Goal: Information Seeking & Learning: Learn about a topic

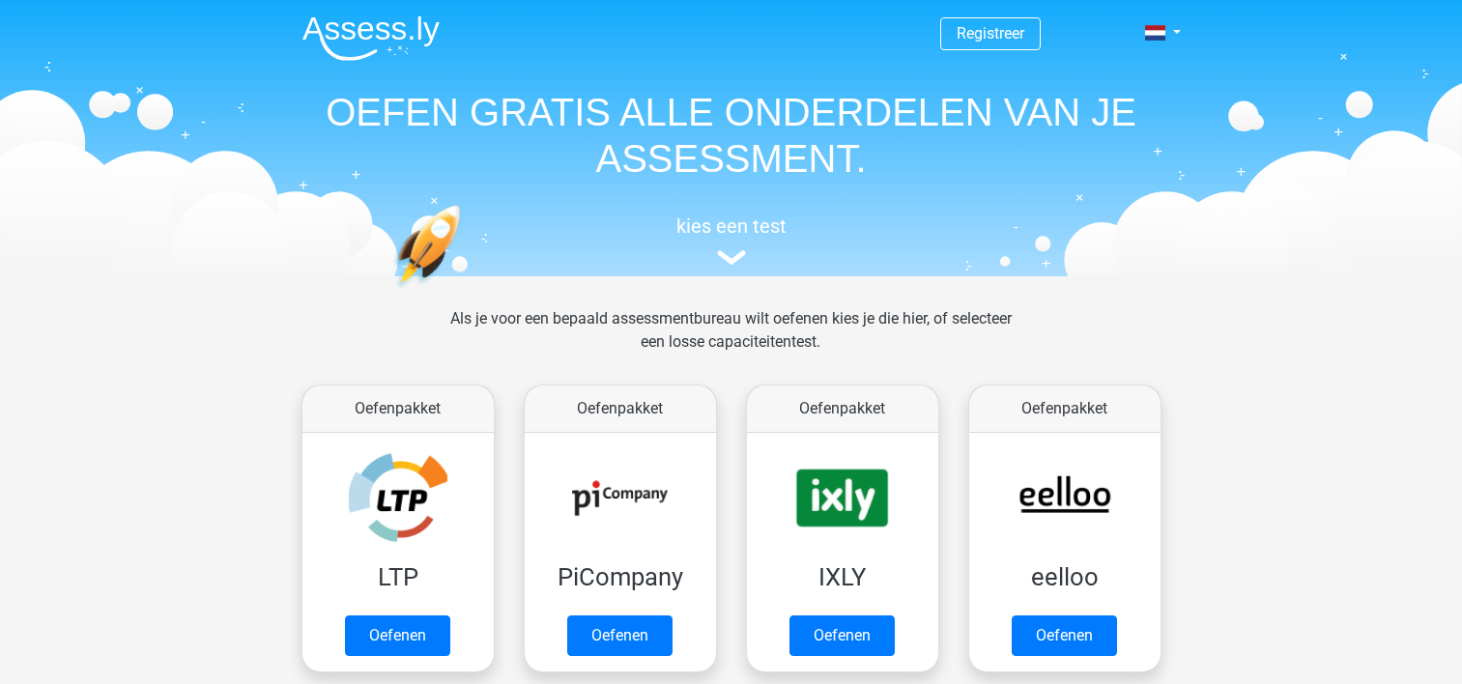
scroll to position [749, 0]
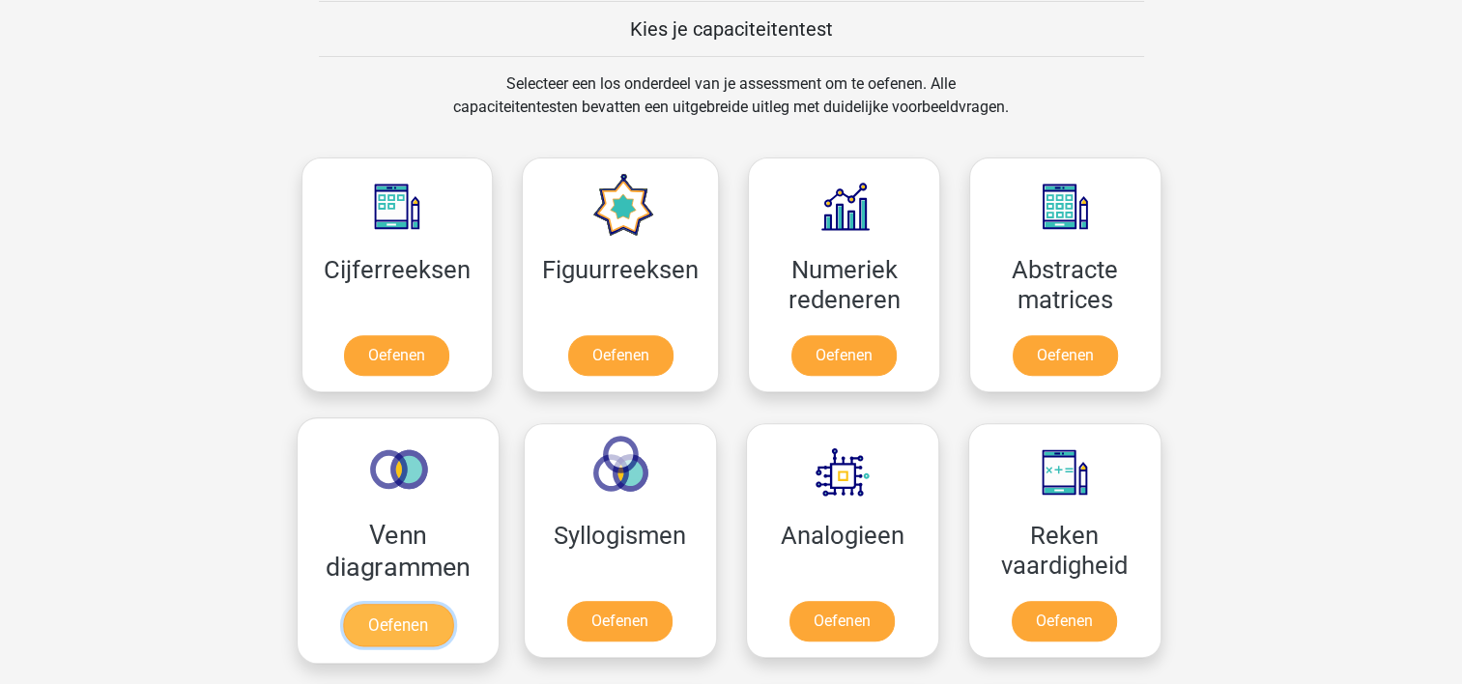
click at [397, 611] on link "Oefenen" at bounding box center [397, 625] width 110 height 43
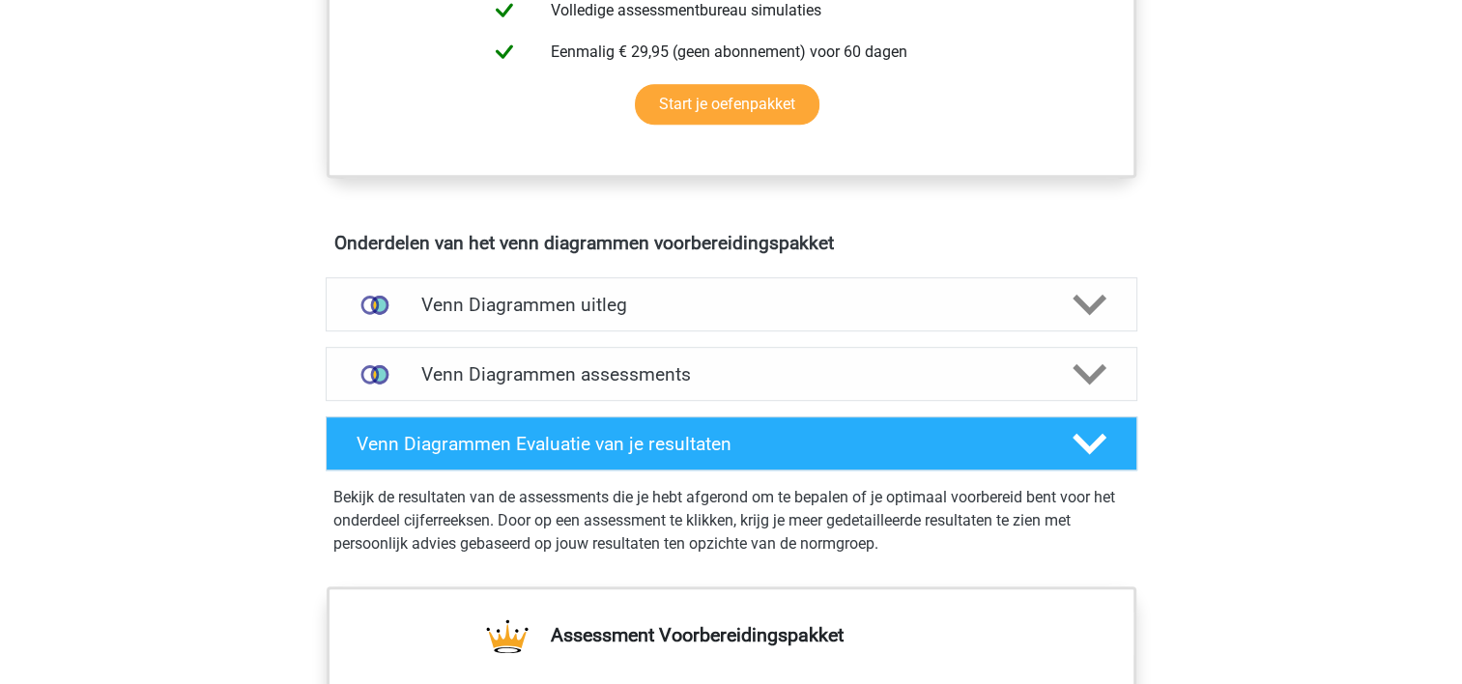
scroll to position [939, 0]
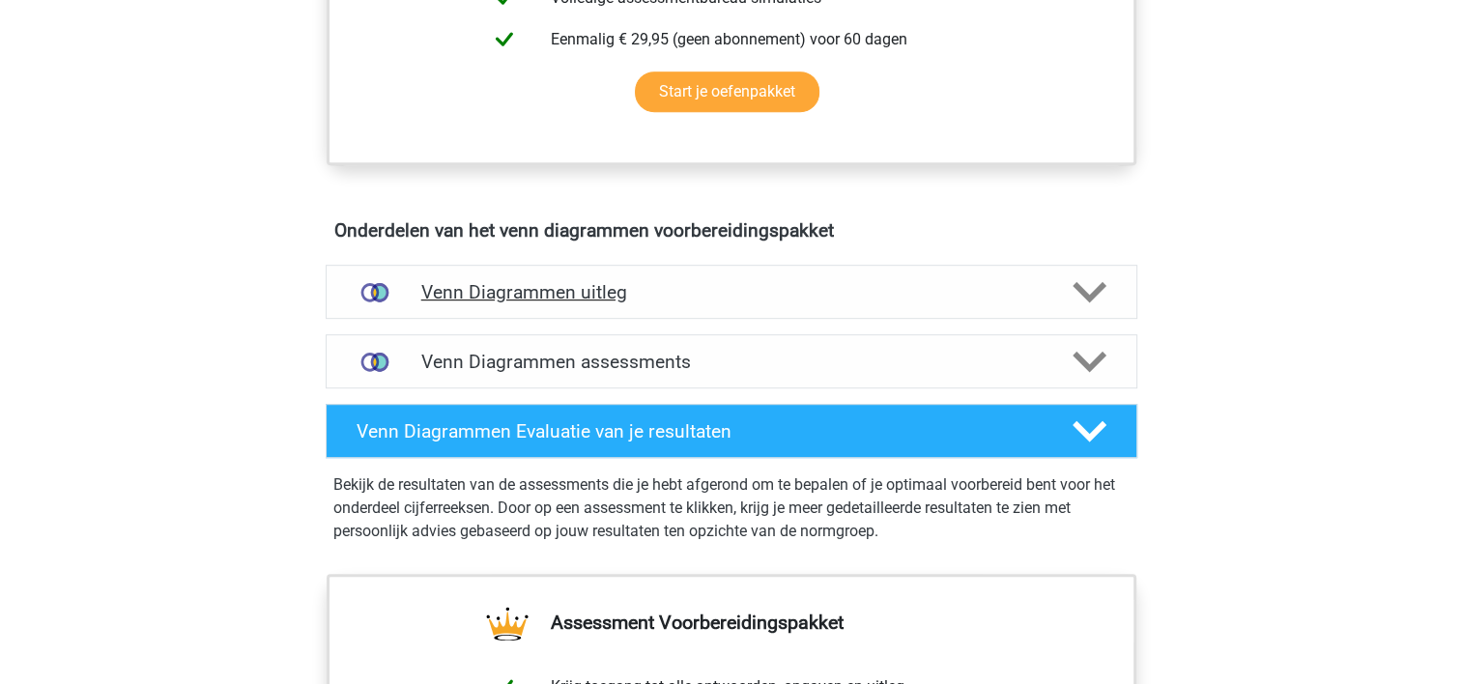
click at [1082, 287] on polygon at bounding box center [1090, 292] width 34 height 21
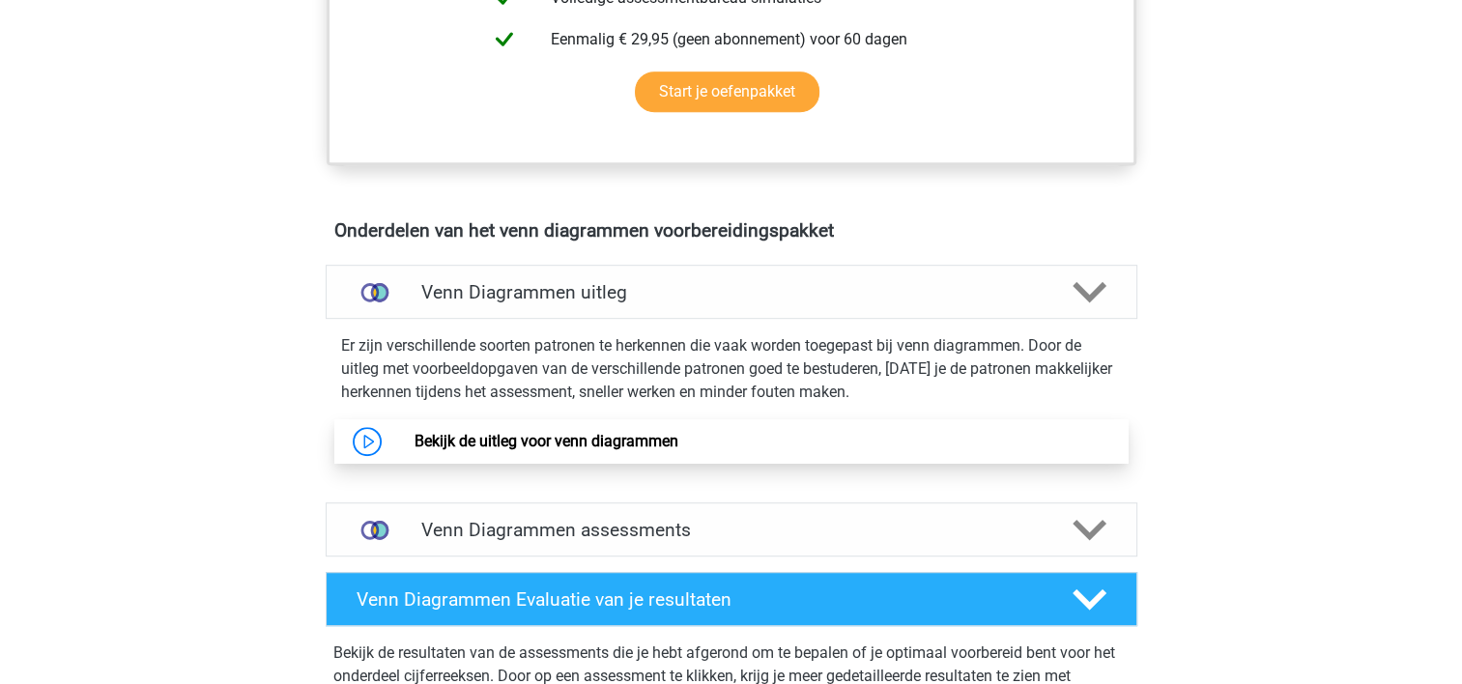
click at [415, 436] on link "Bekijk de uitleg voor venn diagrammen" at bounding box center [547, 441] width 264 height 18
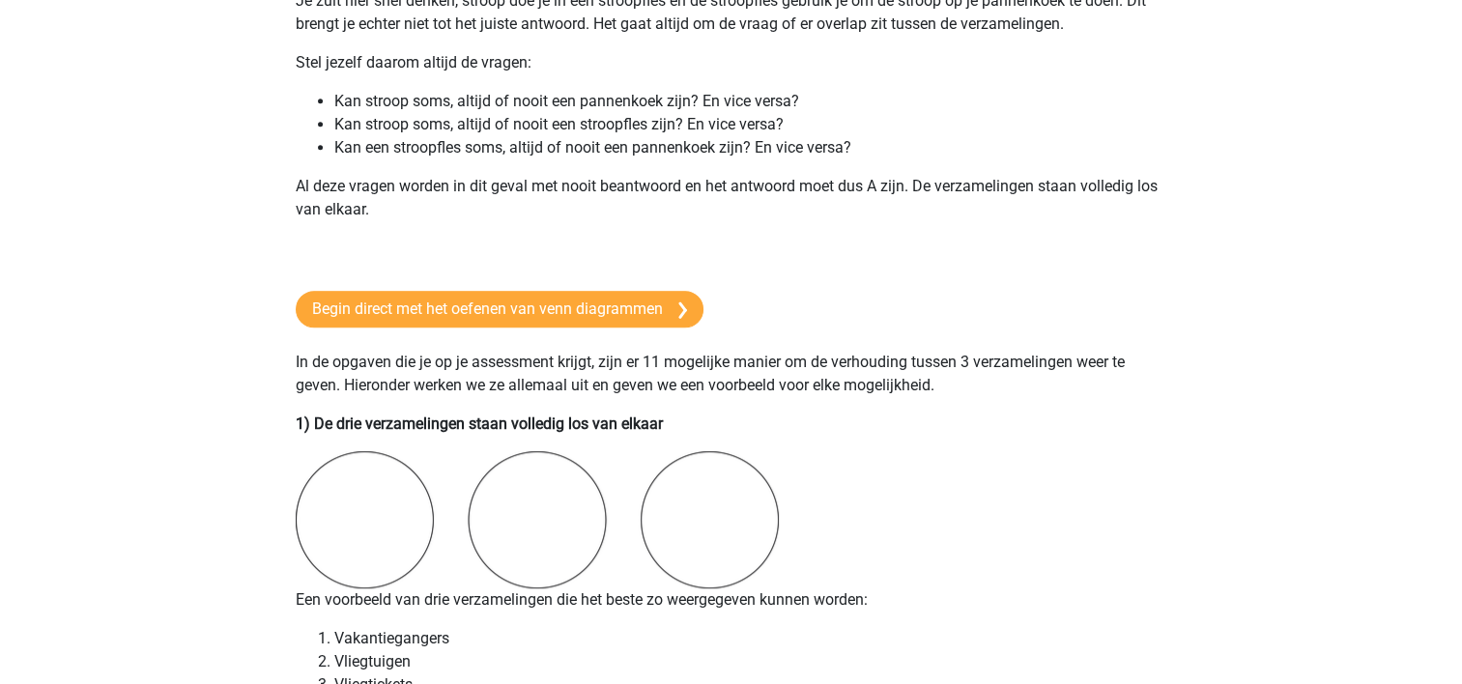
scroll to position [1121, 0]
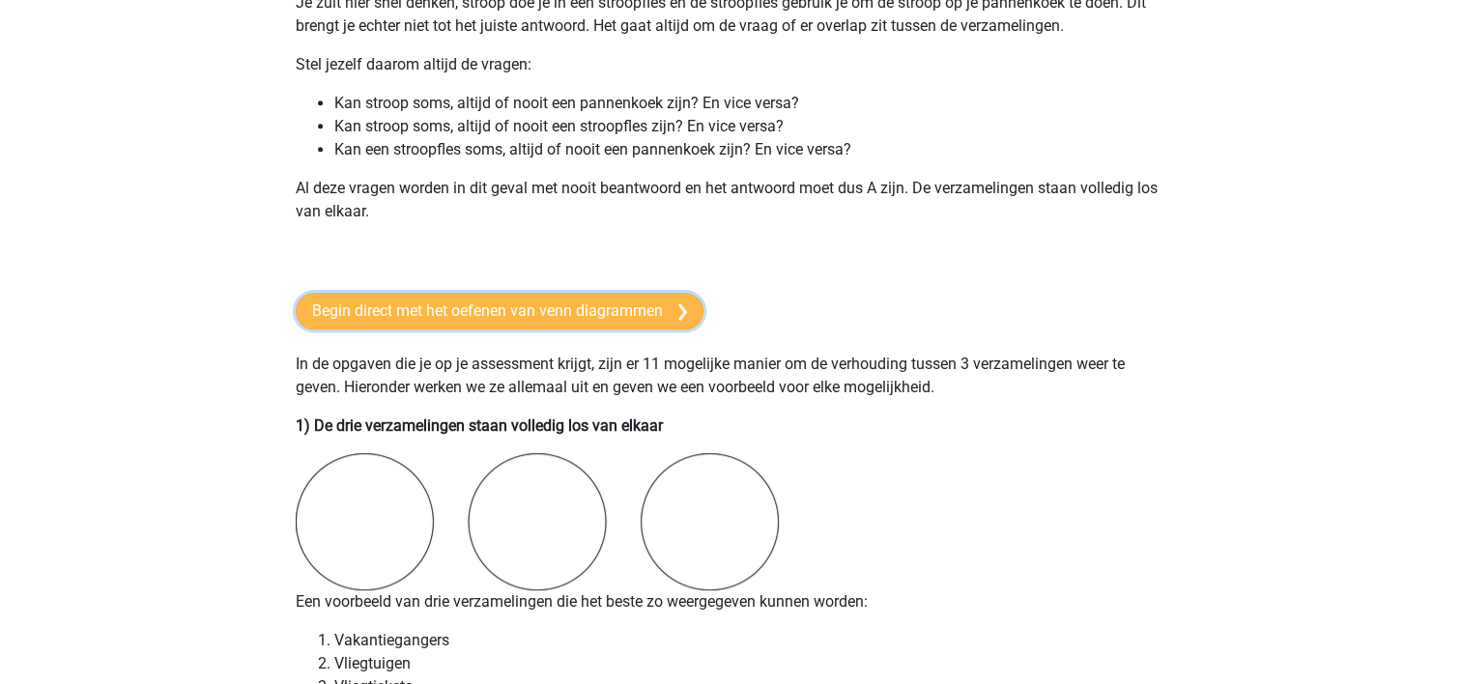
click at [526, 311] on link "Begin direct met het oefenen van venn diagrammen" at bounding box center [500, 311] width 408 height 37
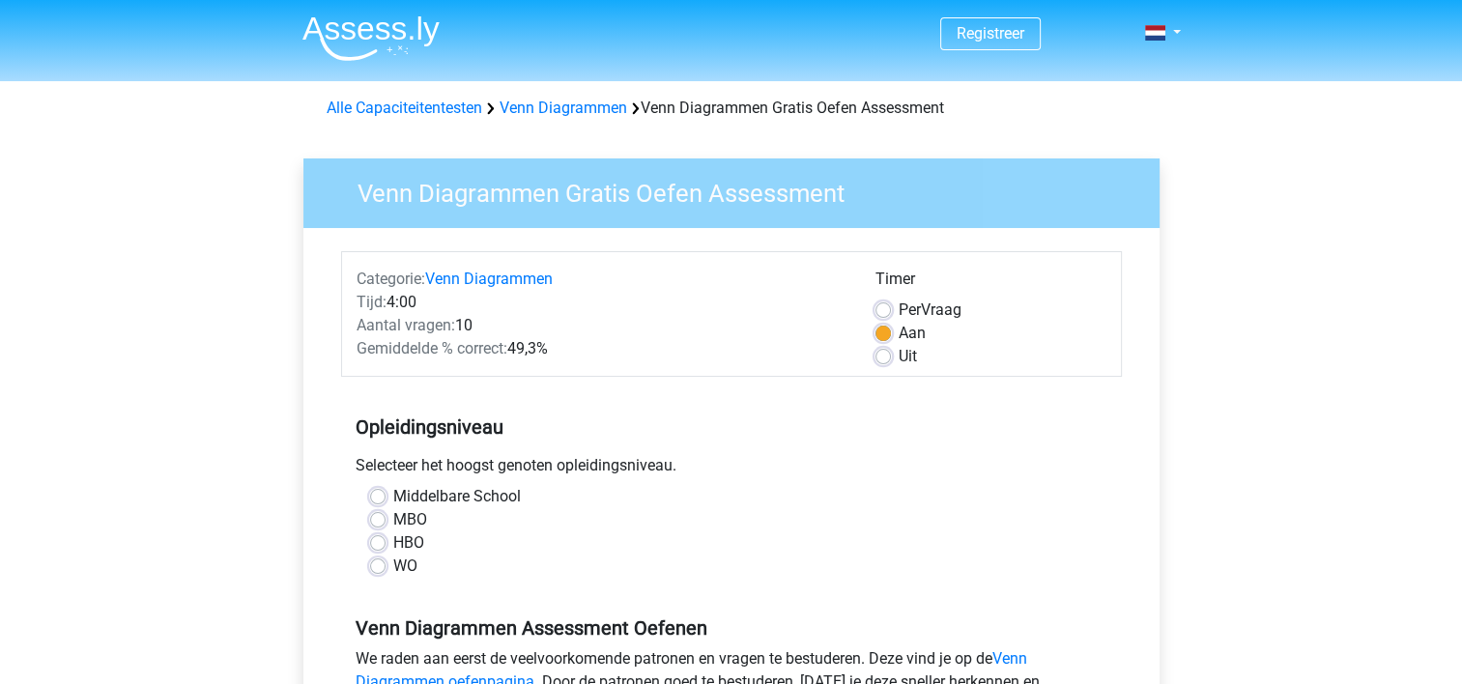
click at [393, 535] on label "HBO" at bounding box center [408, 542] width 31 height 23
click at [375, 535] on input "HBO" at bounding box center [377, 540] width 15 height 19
radio input "true"
click at [899, 352] on label "Uit" at bounding box center [908, 356] width 18 height 23
click at [879, 352] on input "Uit" at bounding box center [882, 354] width 15 height 19
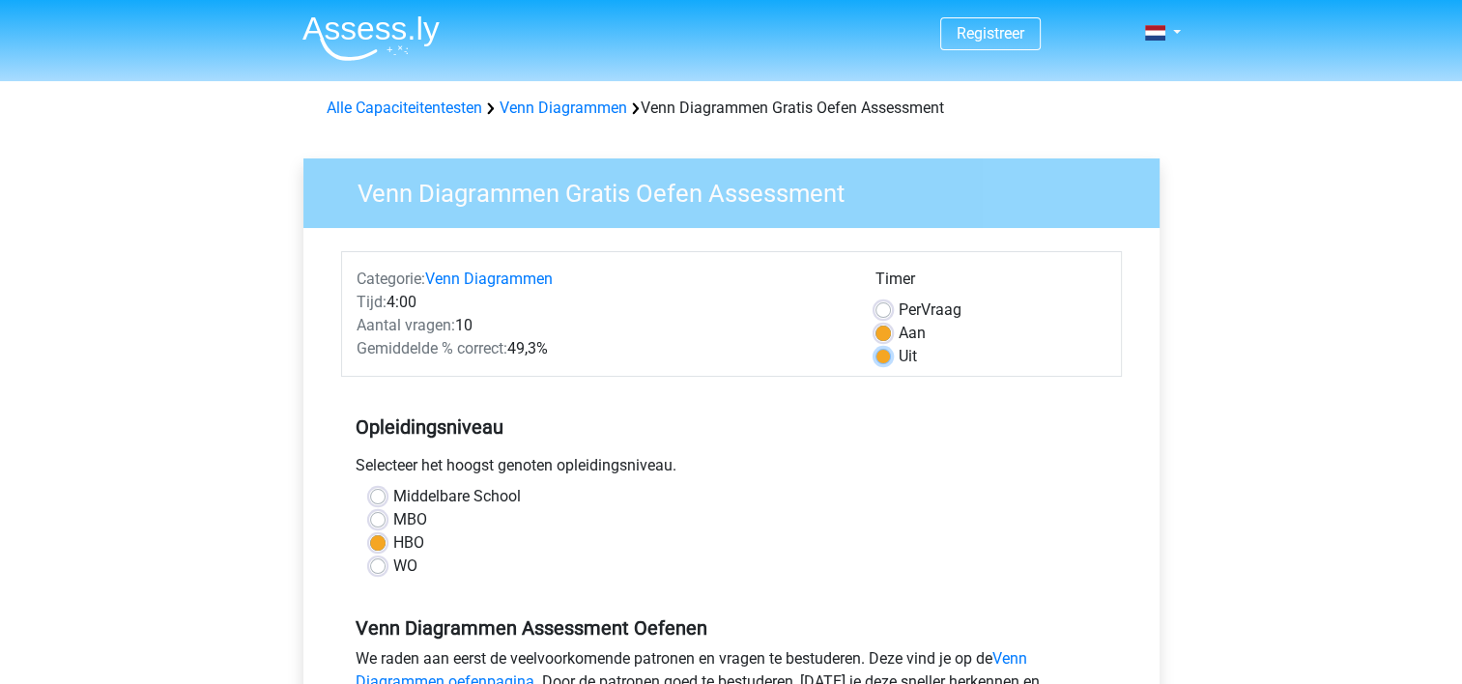
radio input "true"
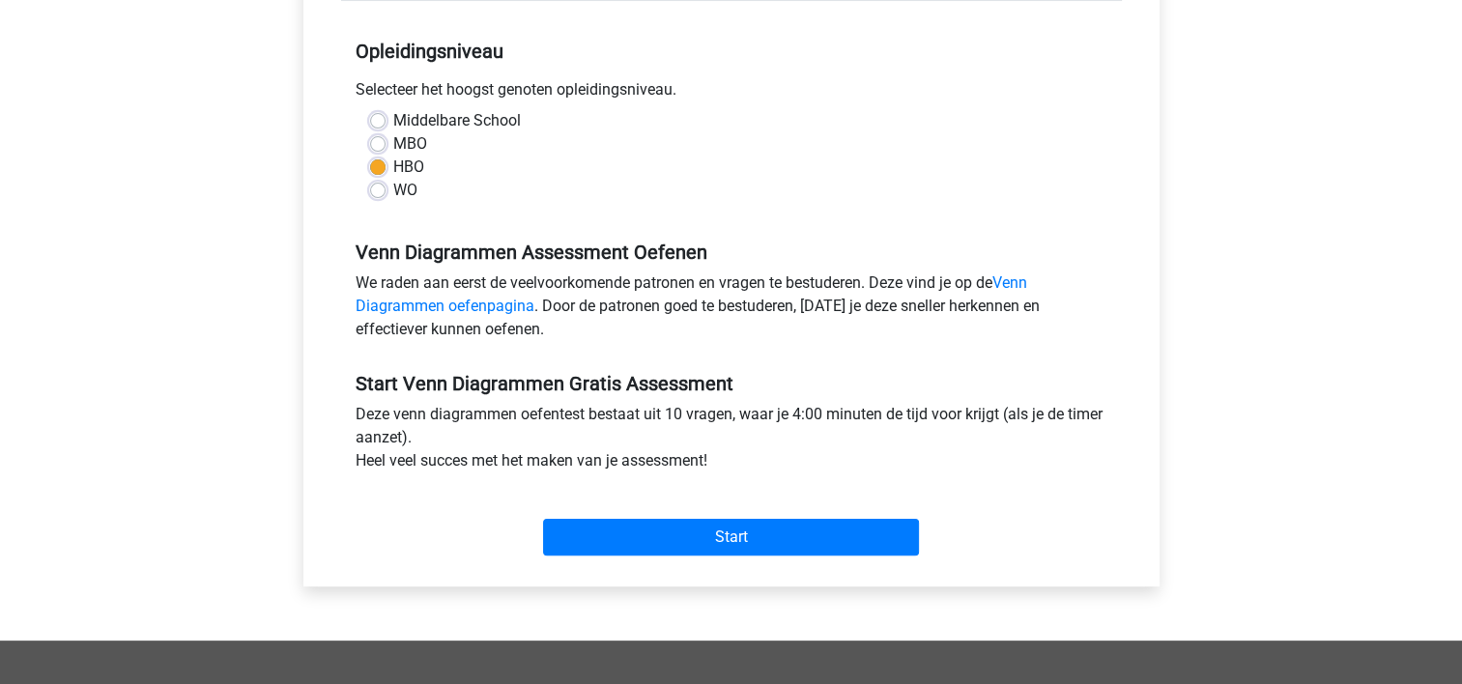
scroll to position [387, 0]
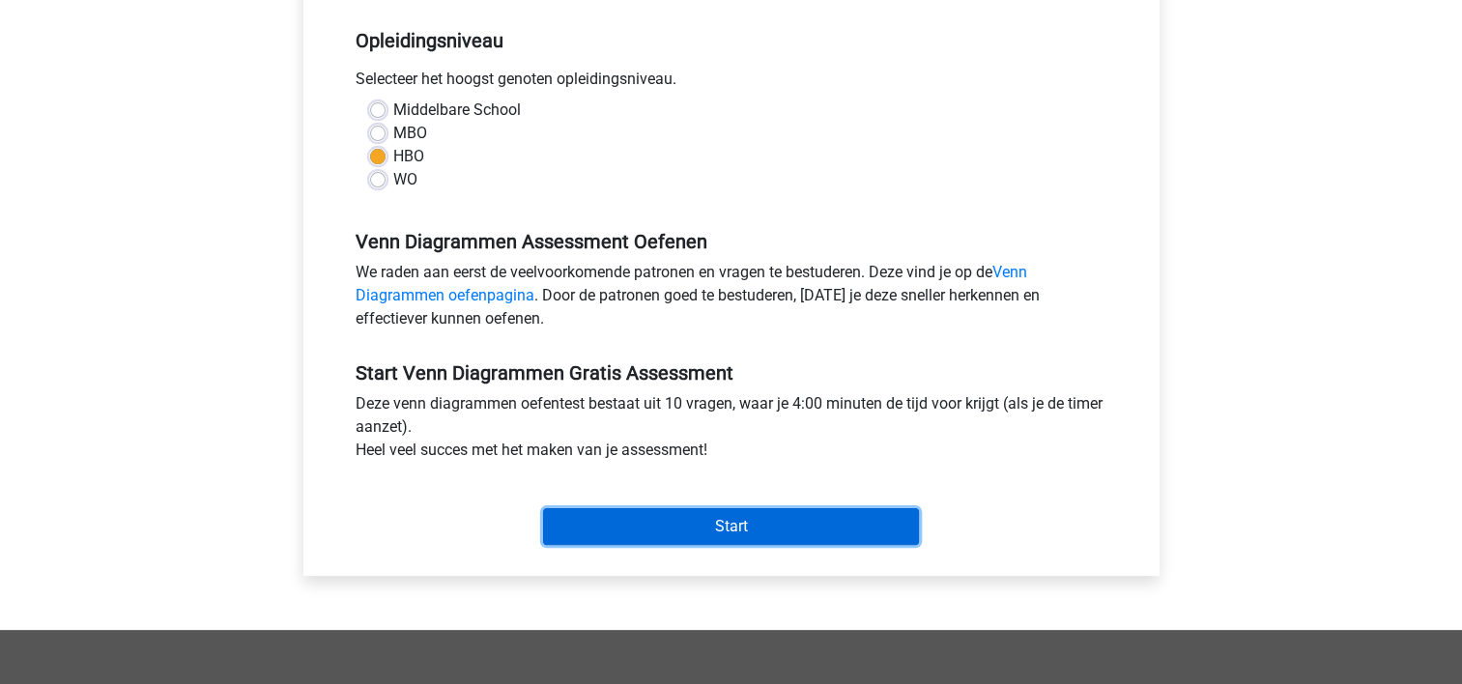
click at [728, 526] on input "Start" at bounding box center [731, 526] width 376 height 37
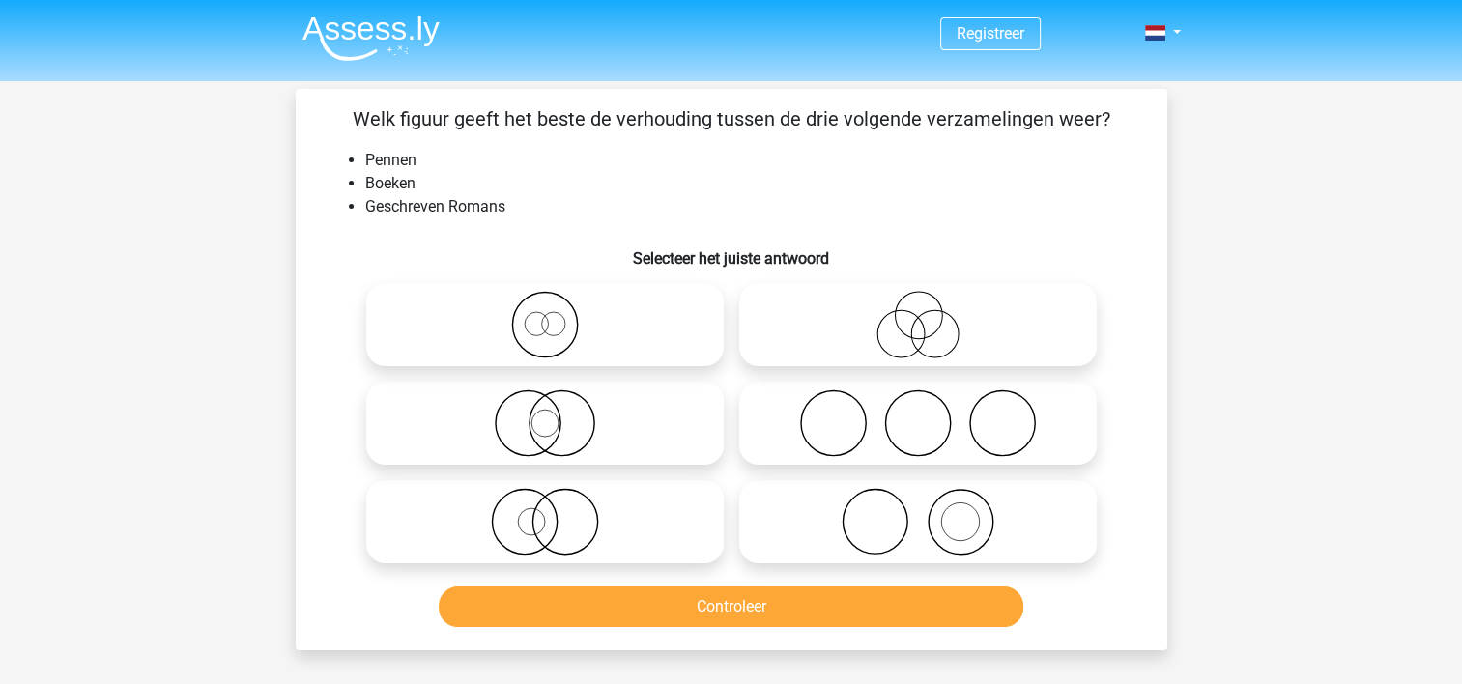
click at [881, 529] on icon at bounding box center [918, 522] width 342 height 68
click at [918, 512] on input "radio" at bounding box center [924, 506] width 13 height 13
radio input "true"
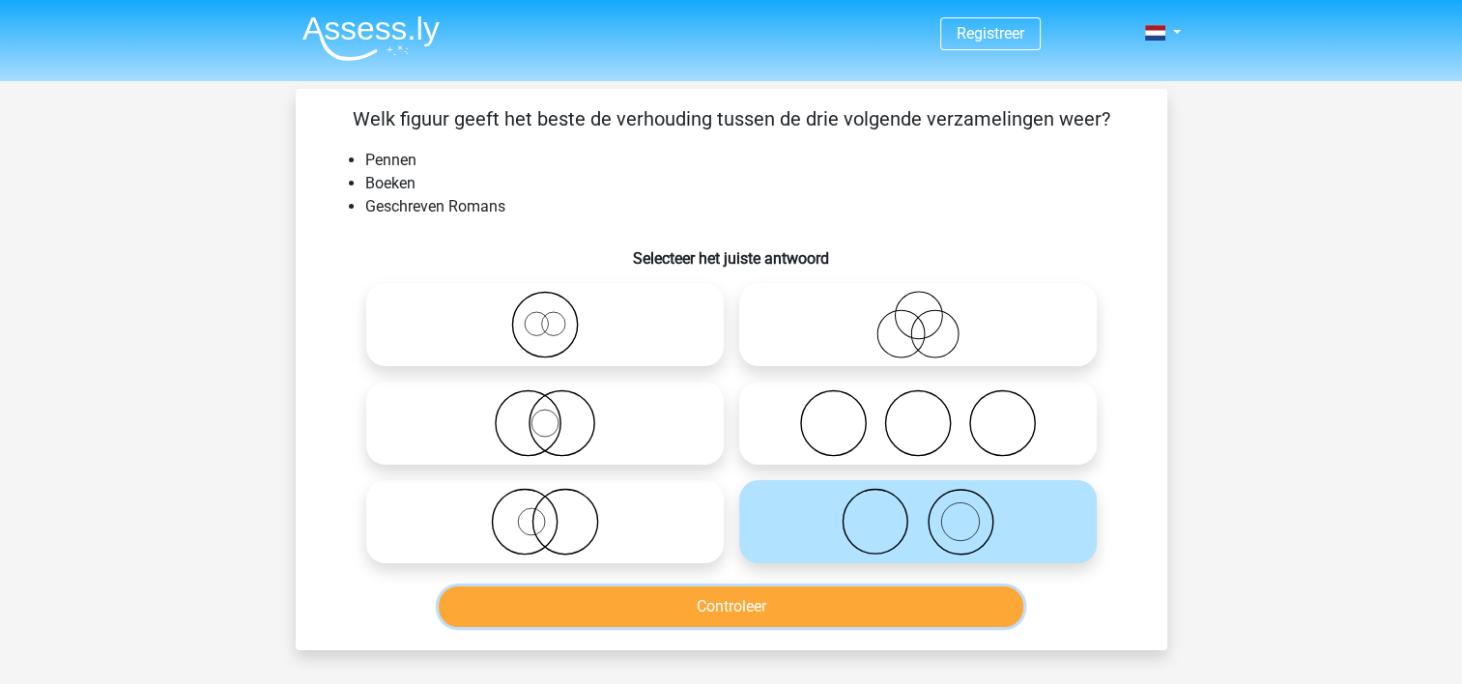
click at [792, 603] on button "Controleer" at bounding box center [731, 607] width 585 height 41
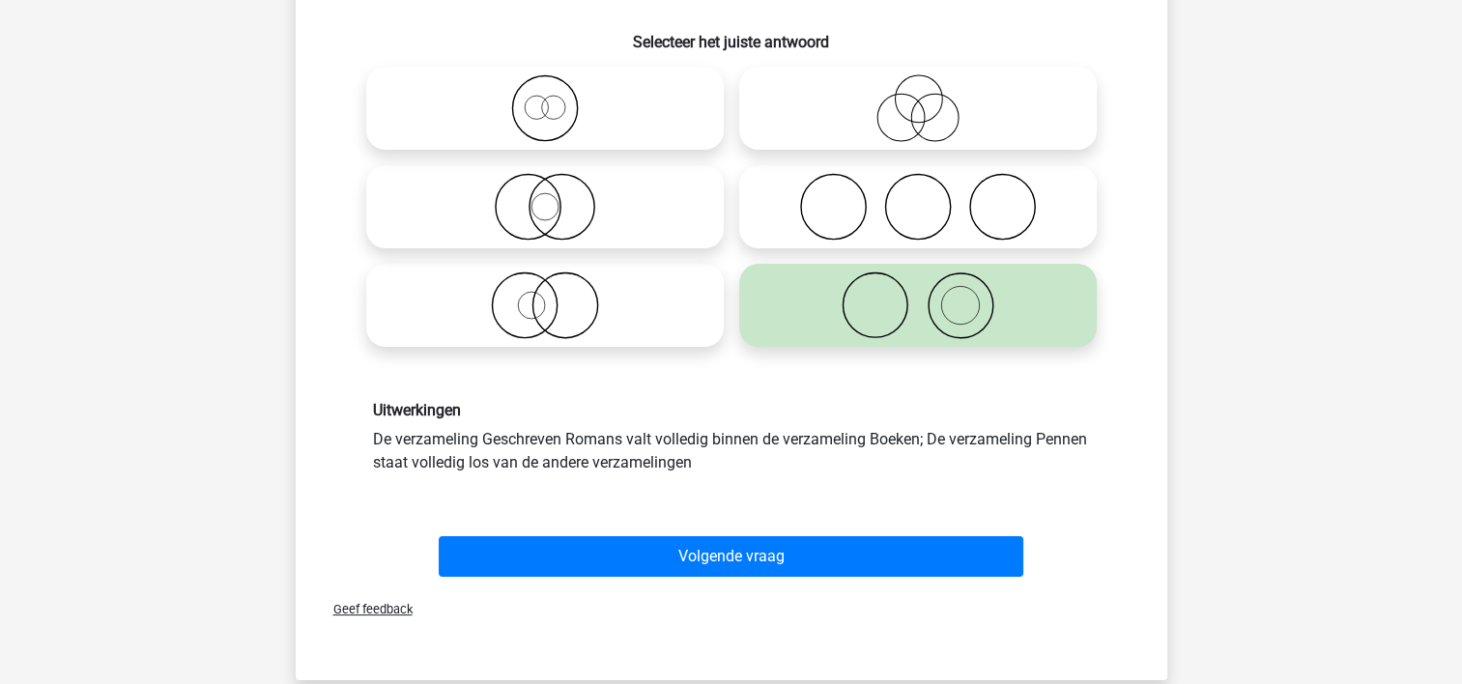
scroll to position [232, 0]
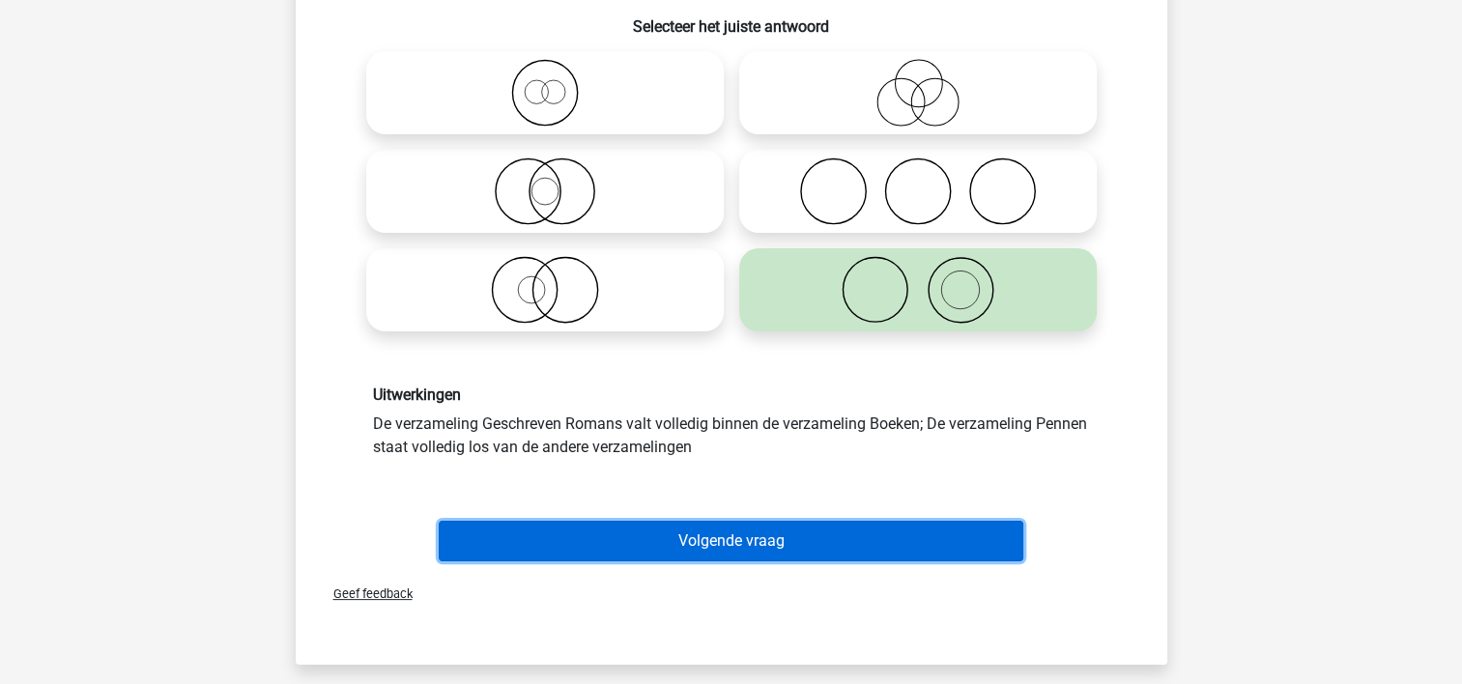
click at [869, 533] on button "Volgende vraag" at bounding box center [731, 541] width 585 height 41
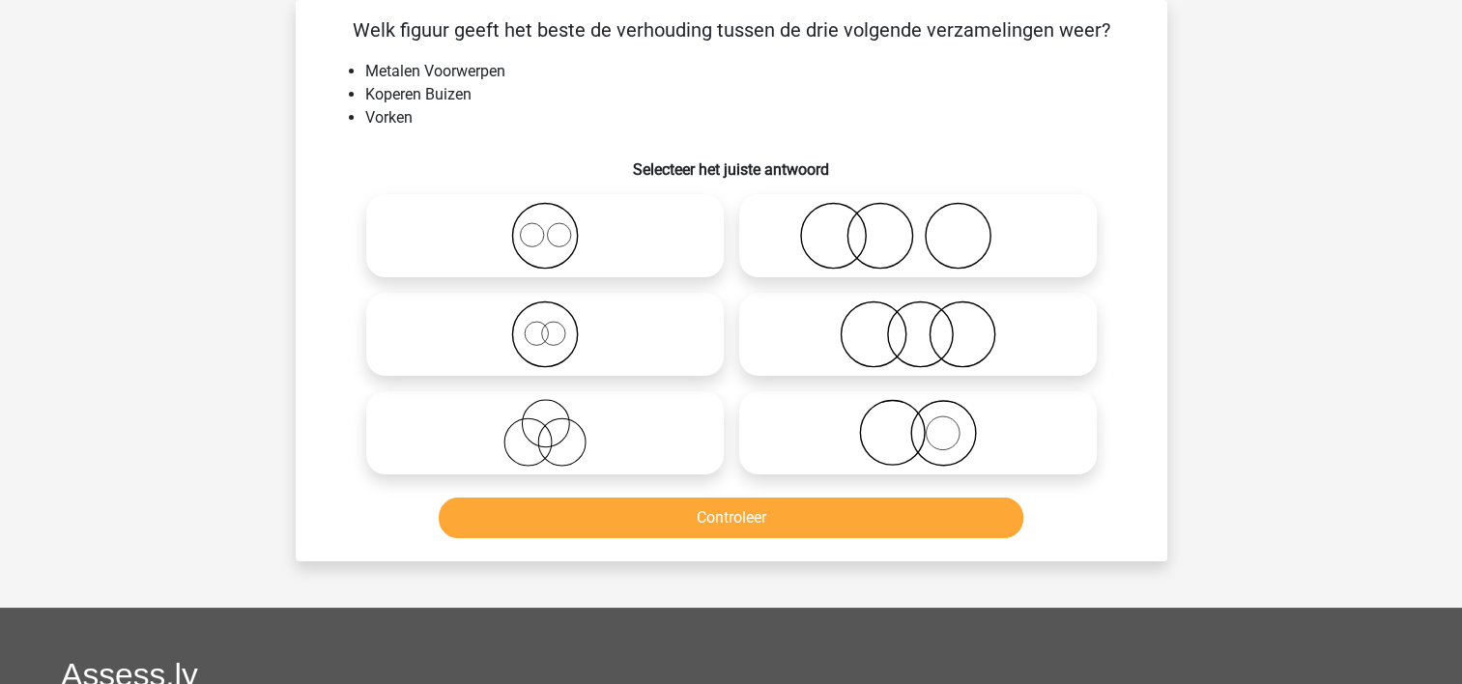
scroll to position [89, 0]
click at [535, 232] on icon at bounding box center [545, 236] width 342 height 68
click at [545, 226] on input "radio" at bounding box center [551, 220] width 13 height 13
radio input "true"
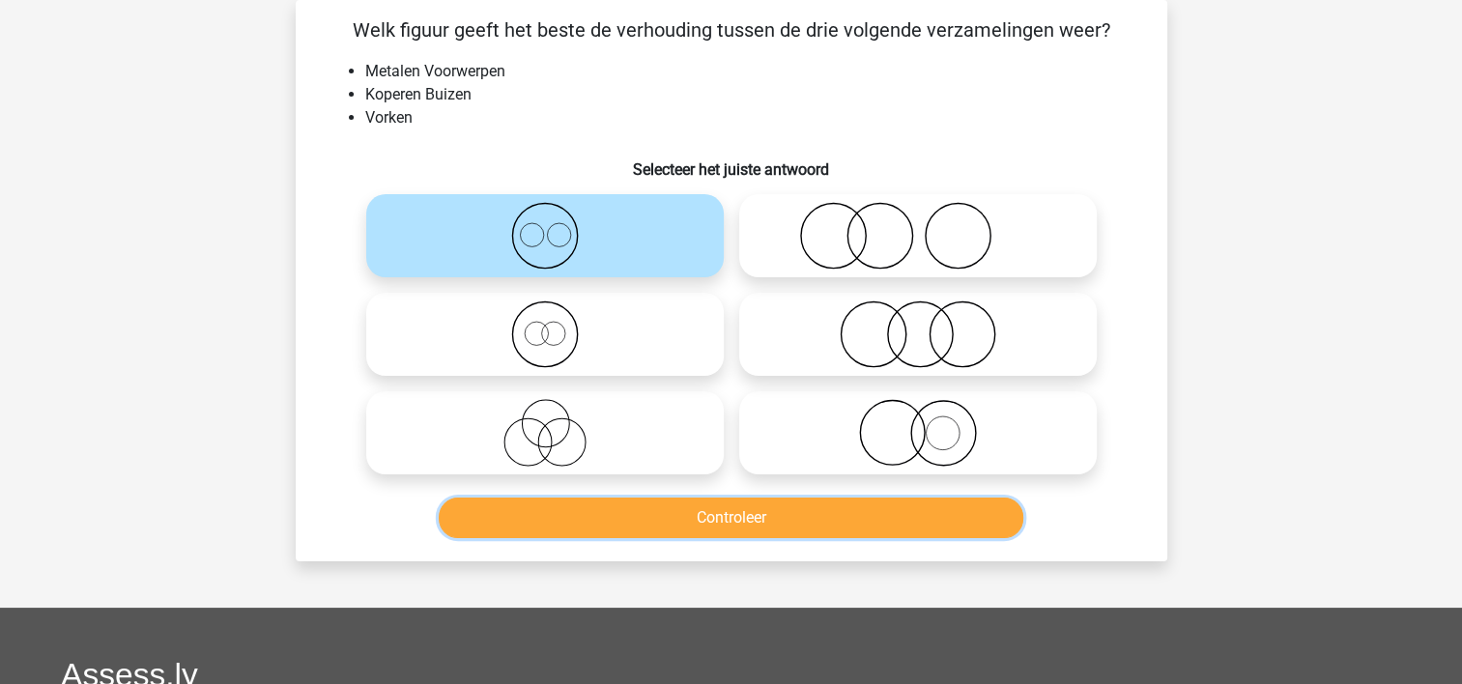
click at [714, 517] on button "Controleer" at bounding box center [731, 518] width 585 height 41
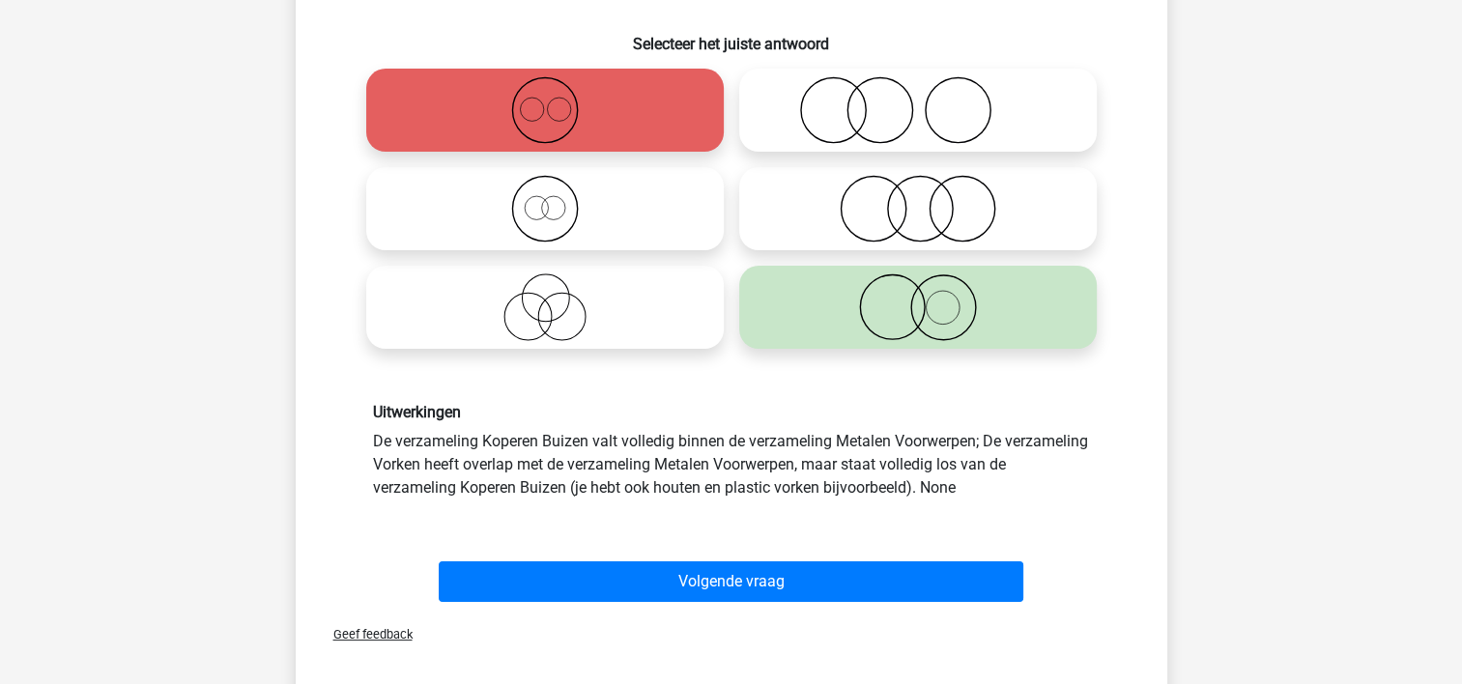
scroll to position [243, 0]
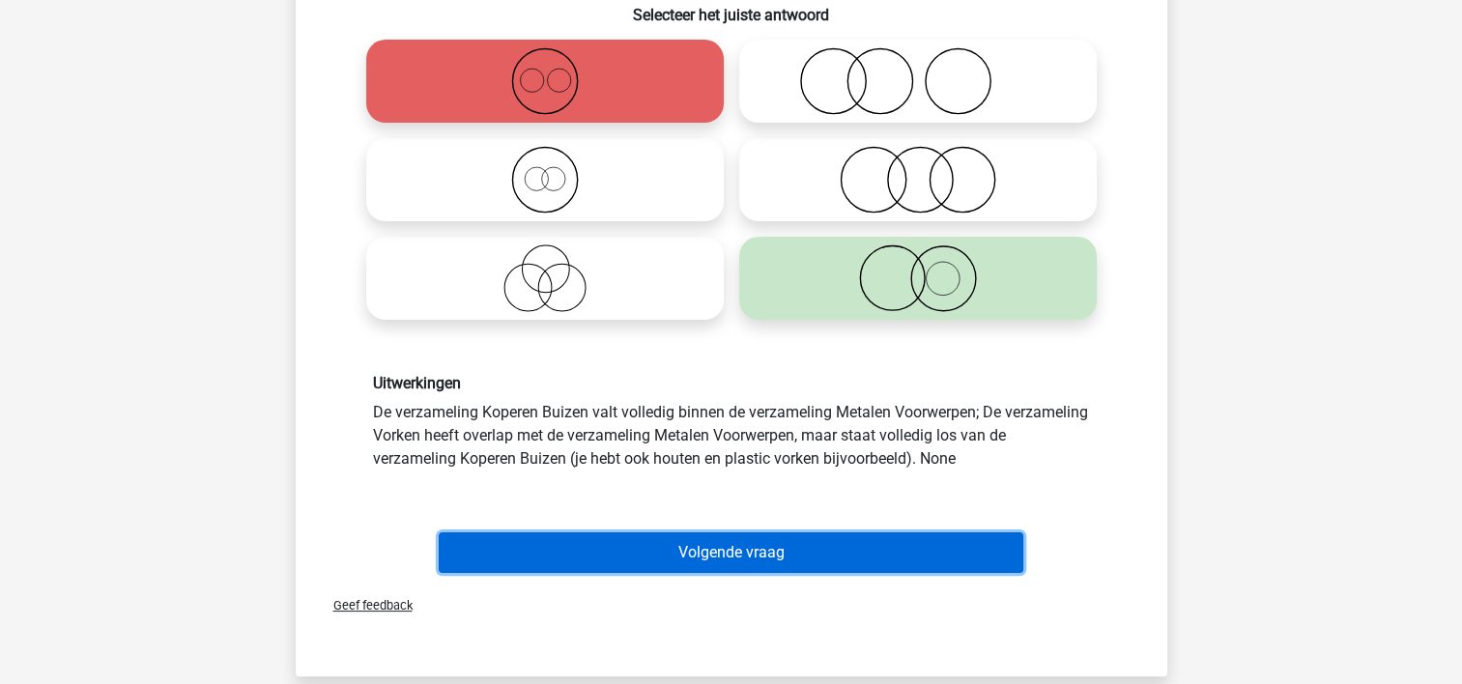
click at [781, 547] on button "Volgende vraag" at bounding box center [731, 552] width 585 height 41
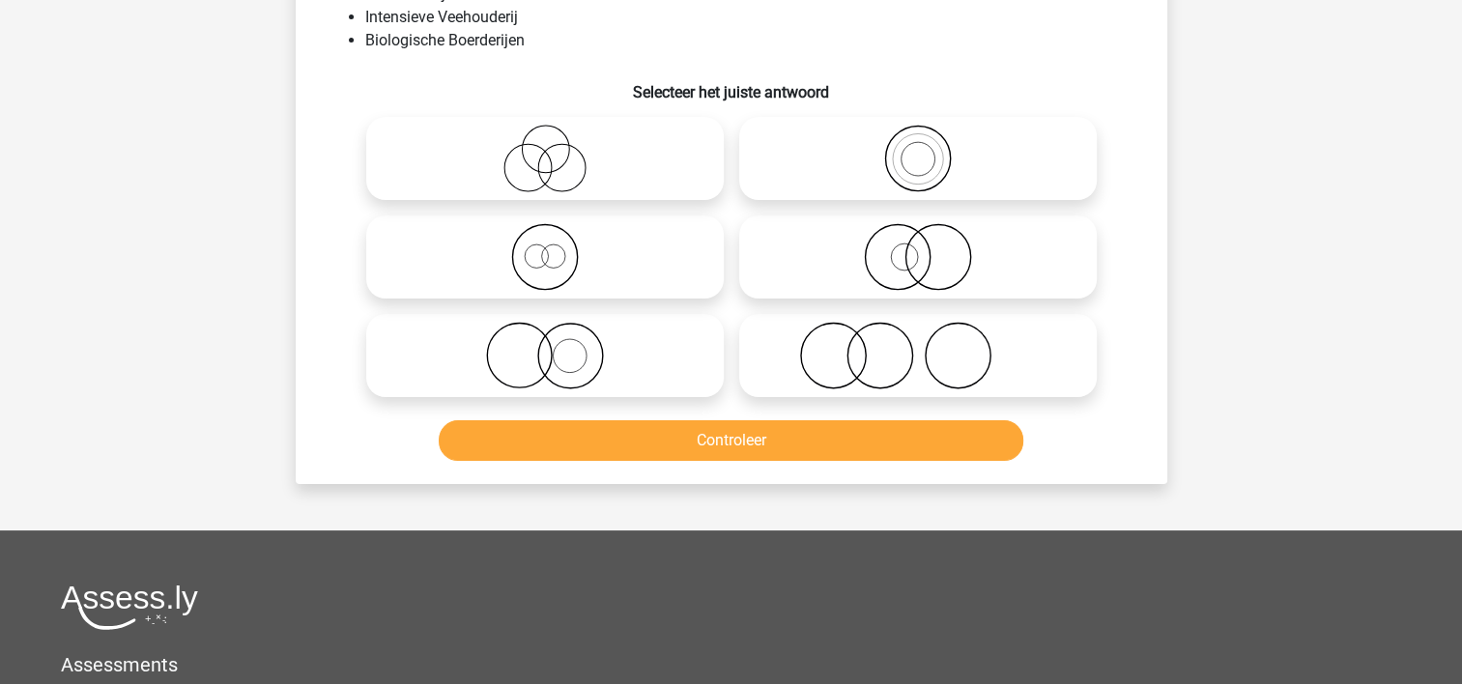
scroll to position [89, 0]
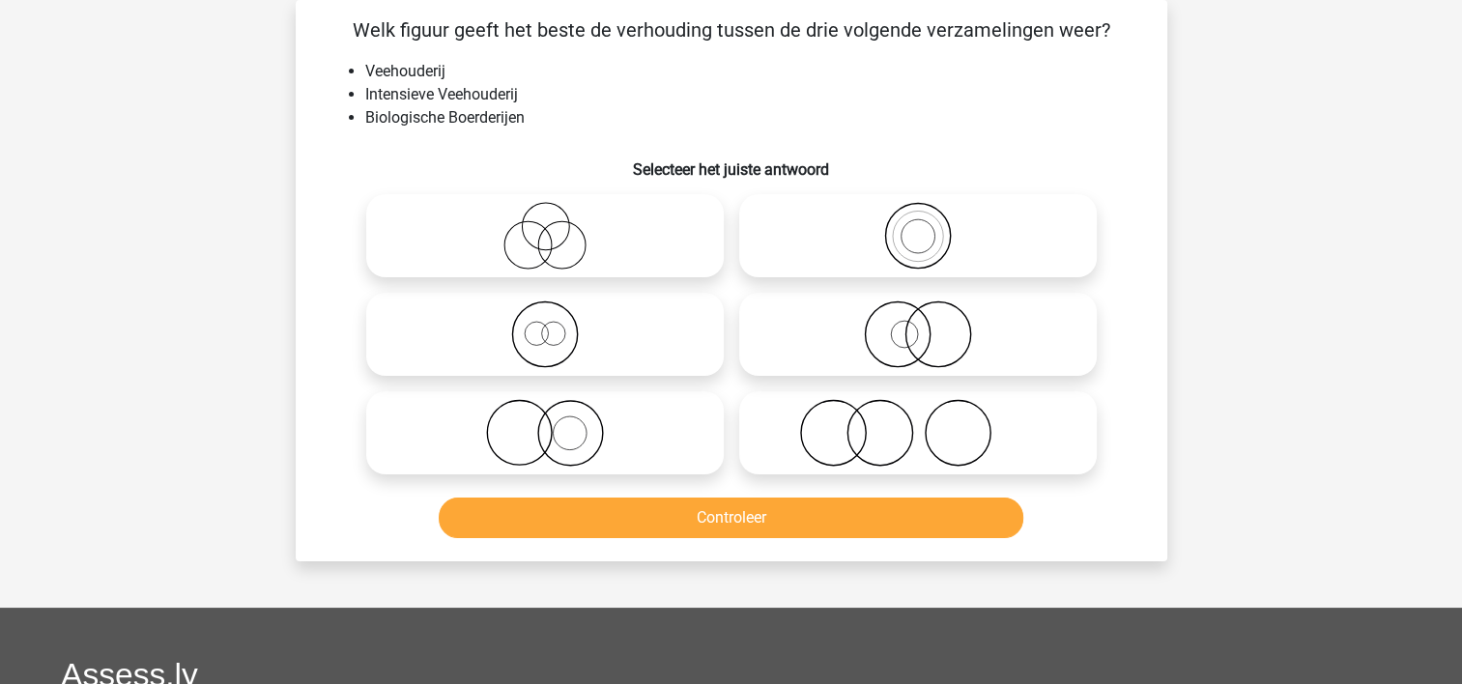
click at [449, 236] on icon at bounding box center [545, 236] width 342 height 68
click at [545, 226] on input "radio" at bounding box center [551, 220] width 13 height 13
radio input "true"
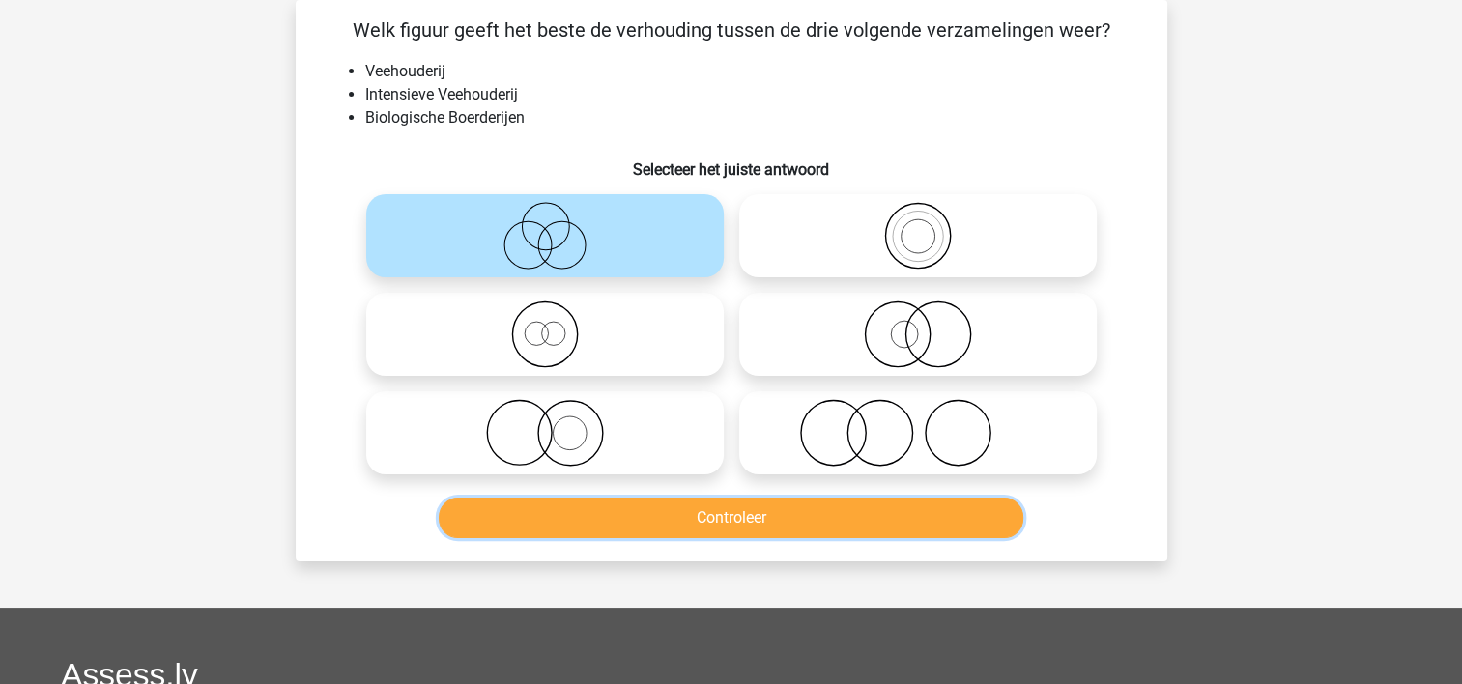
click at [730, 511] on button "Controleer" at bounding box center [731, 518] width 585 height 41
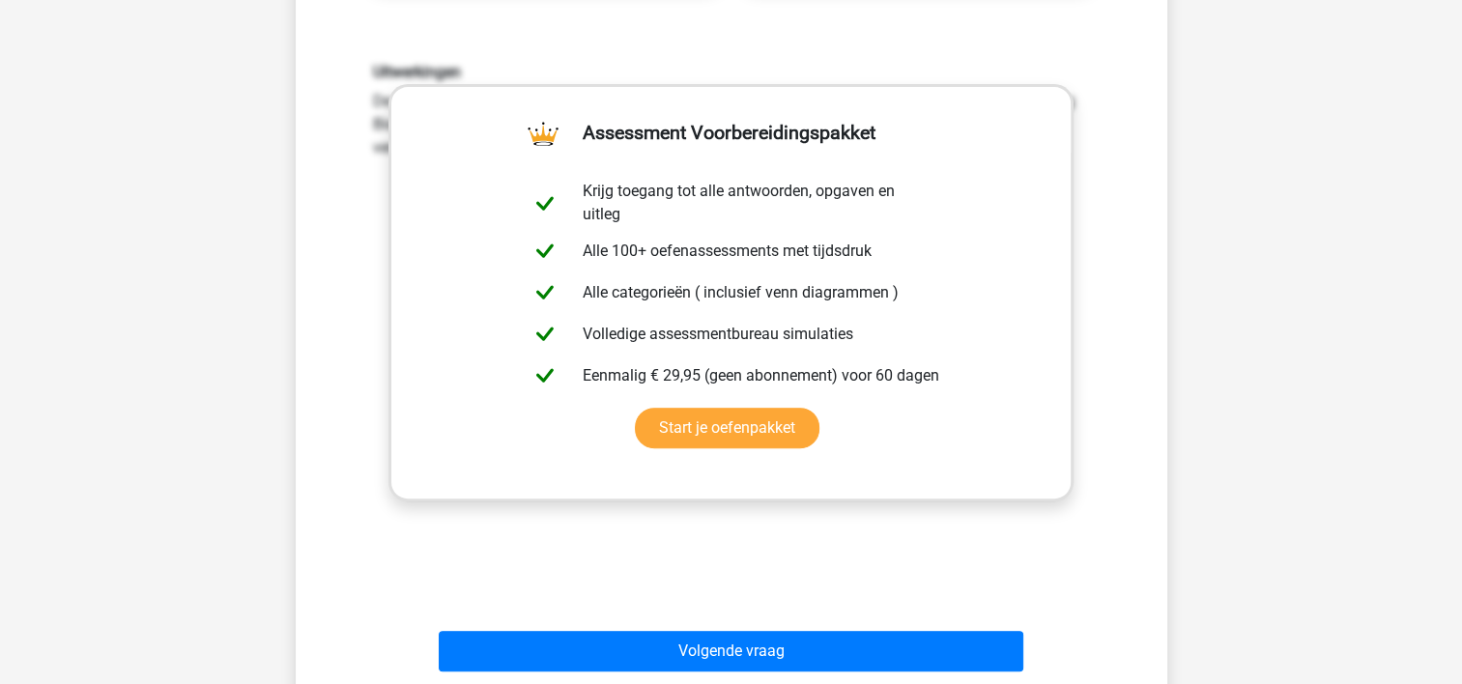
scroll to position [591, 0]
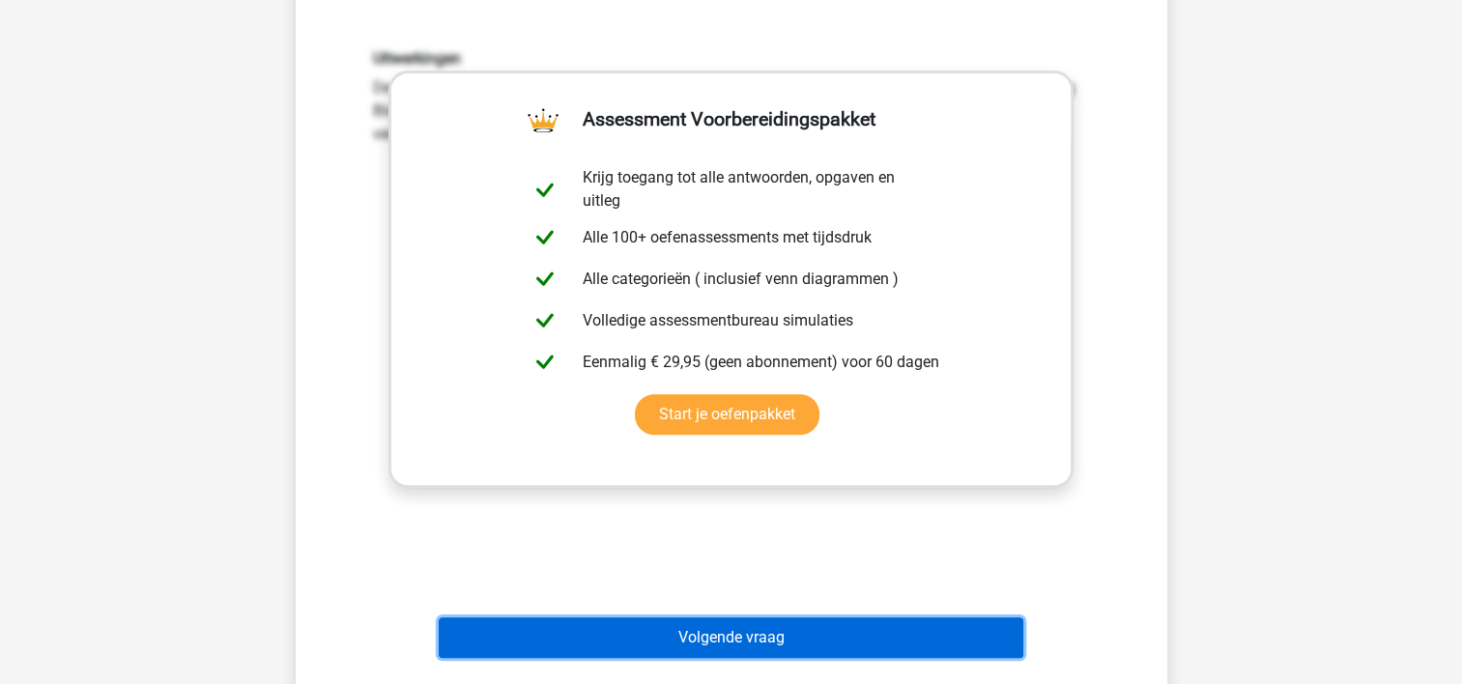
click at [858, 633] on button "Volgende vraag" at bounding box center [731, 637] width 585 height 41
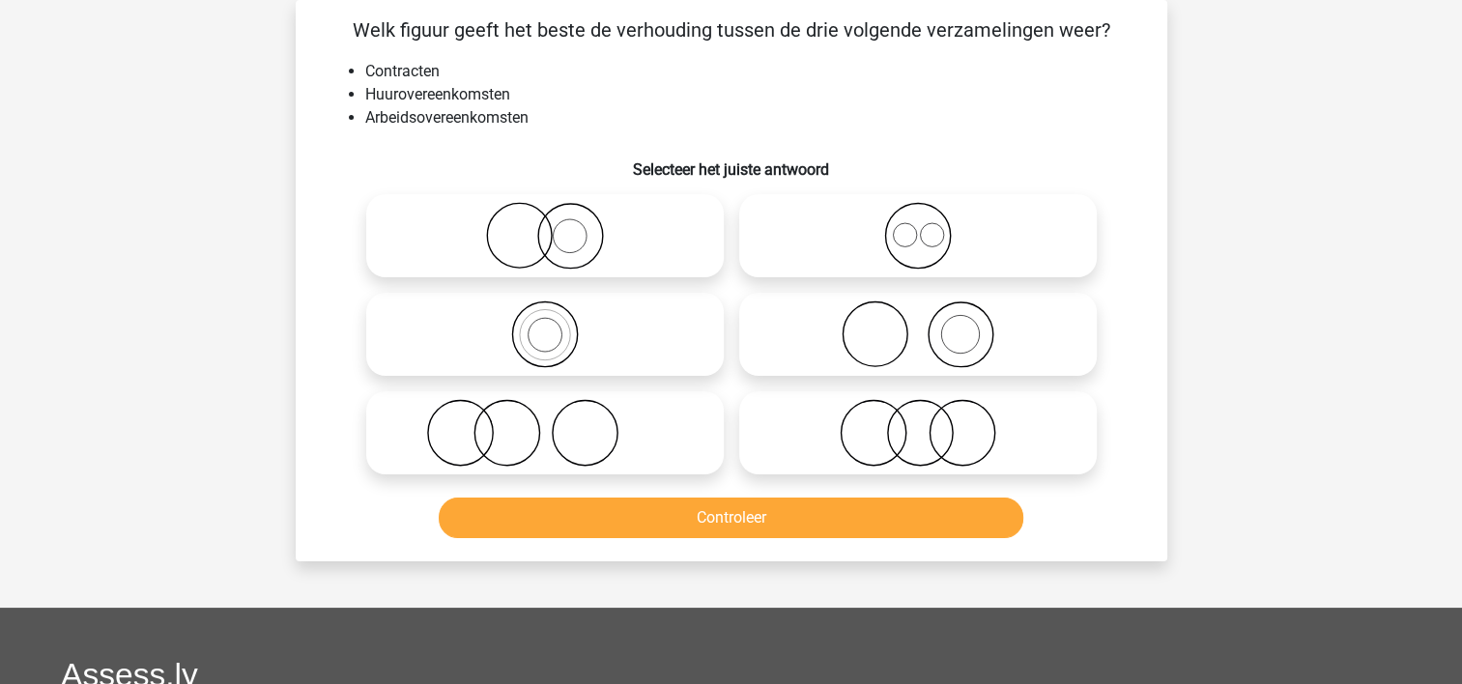
scroll to position [89, 0]
click at [915, 229] on icon at bounding box center [918, 236] width 342 height 68
click at [918, 226] on input "radio" at bounding box center [924, 220] width 13 height 13
radio input "true"
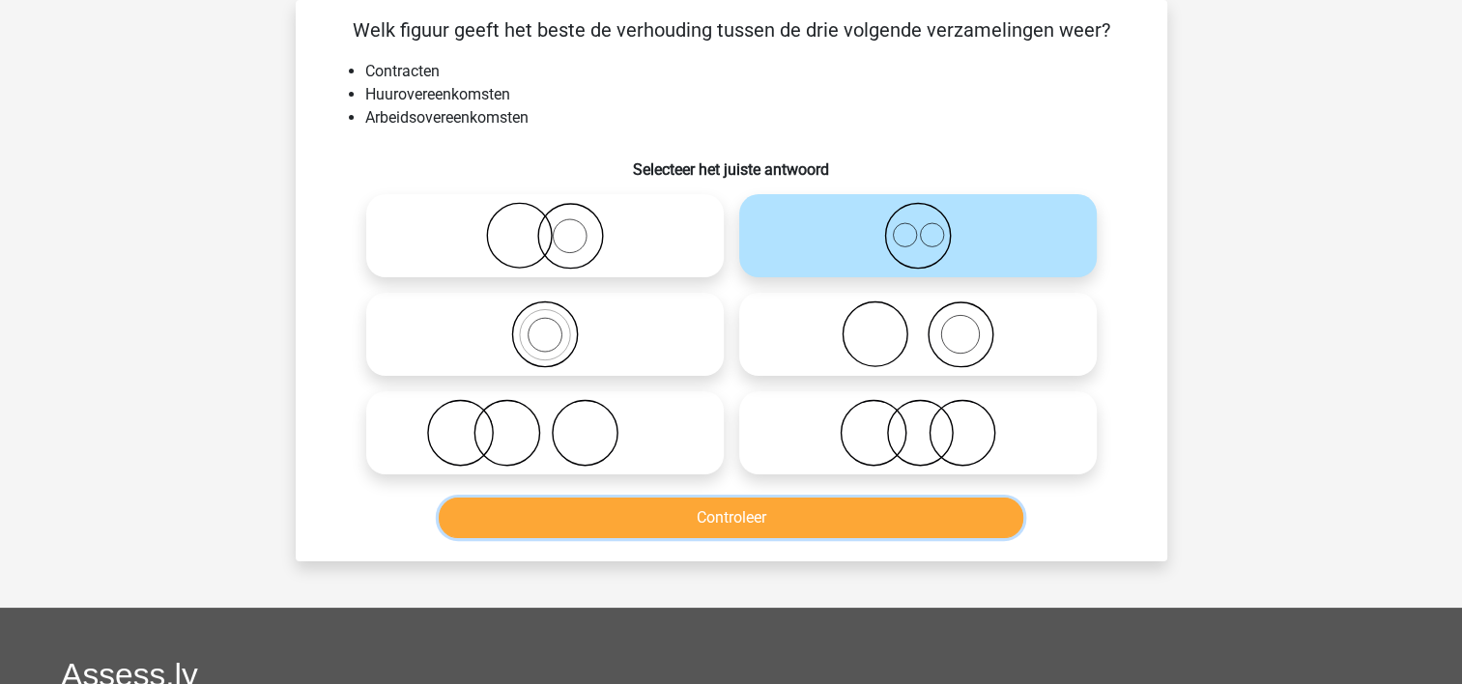
click at [726, 512] on button "Controleer" at bounding box center [731, 518] width 585 height 41
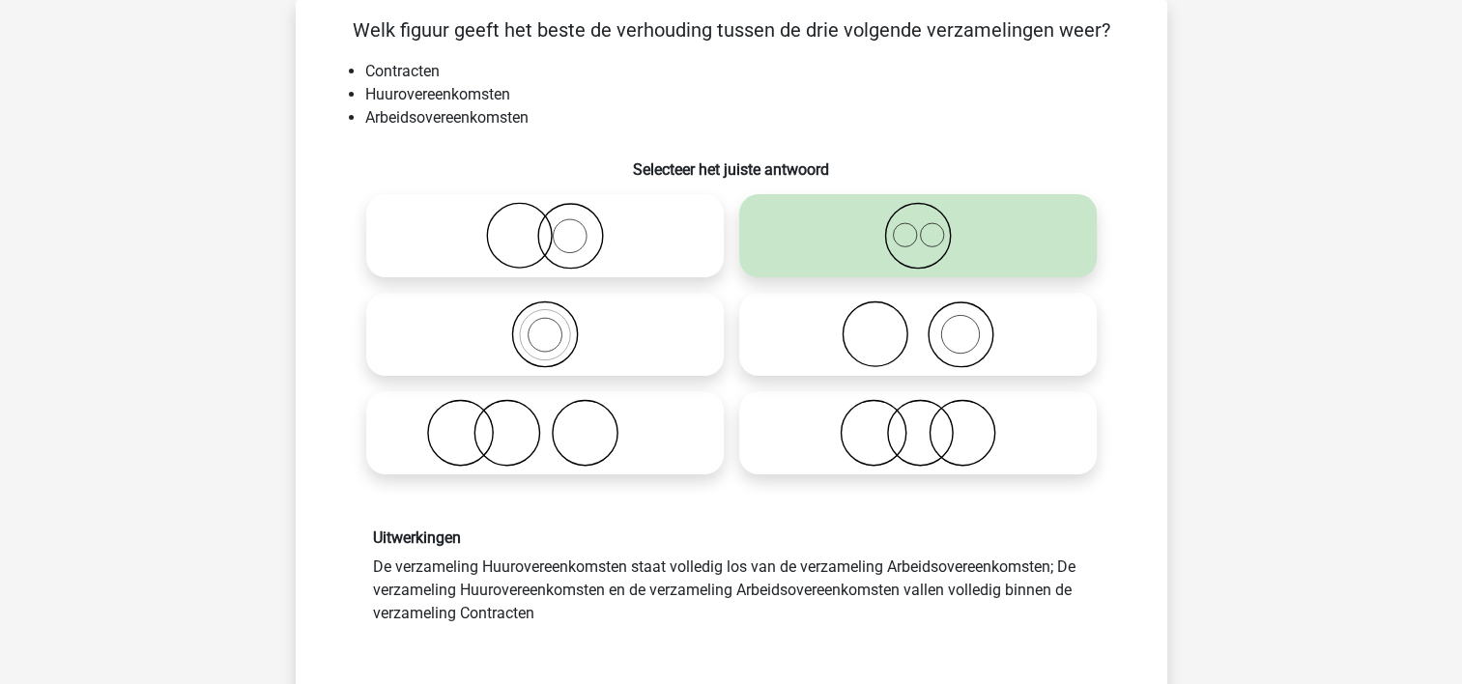
click at [1461, 665] on div "Registreer Nederlands English" at bounding box center [731, 649] width 1462 height 1476
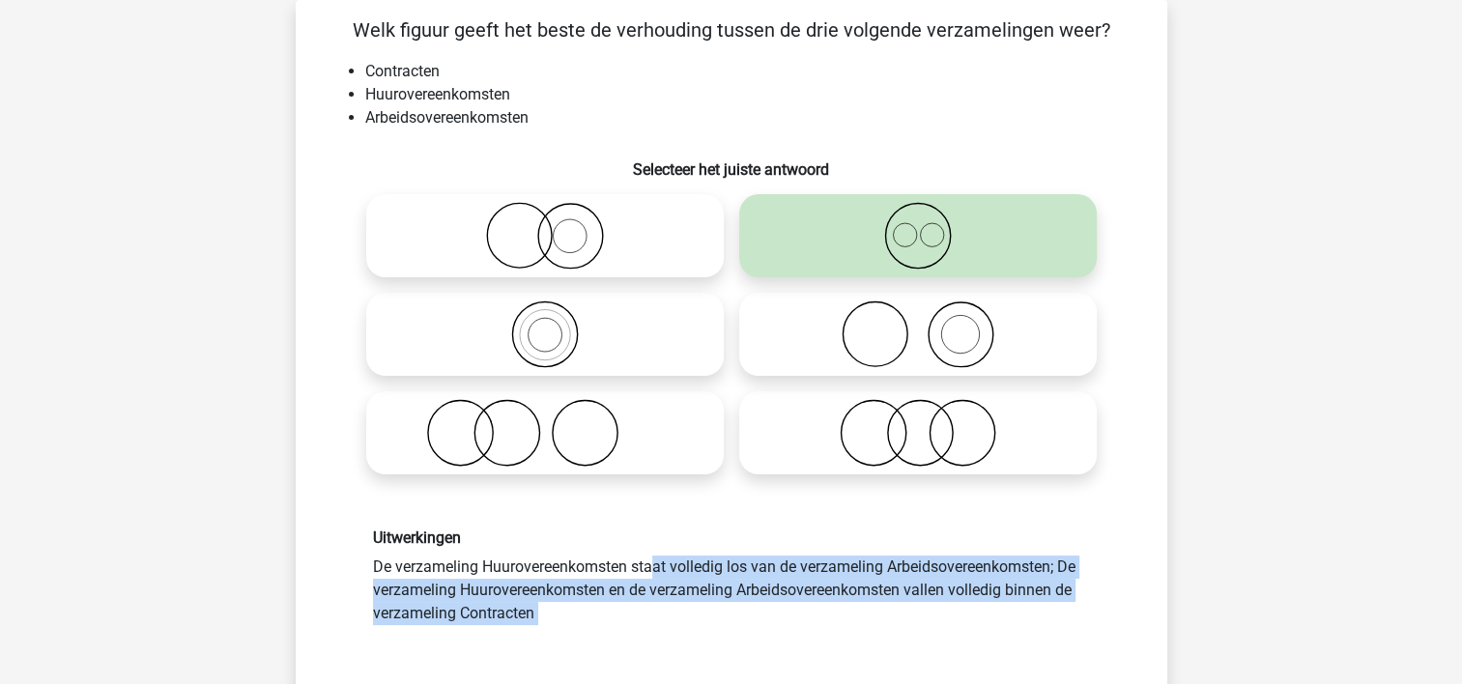
click at [1461, 665] on div "Registreer Nederlands English" at bounding box center [731, 649] width 1462 height 1476
click at [1461, 667] on html "Registreer Nederlands English" at bounding box center [731, 649] width 1462 height 1476
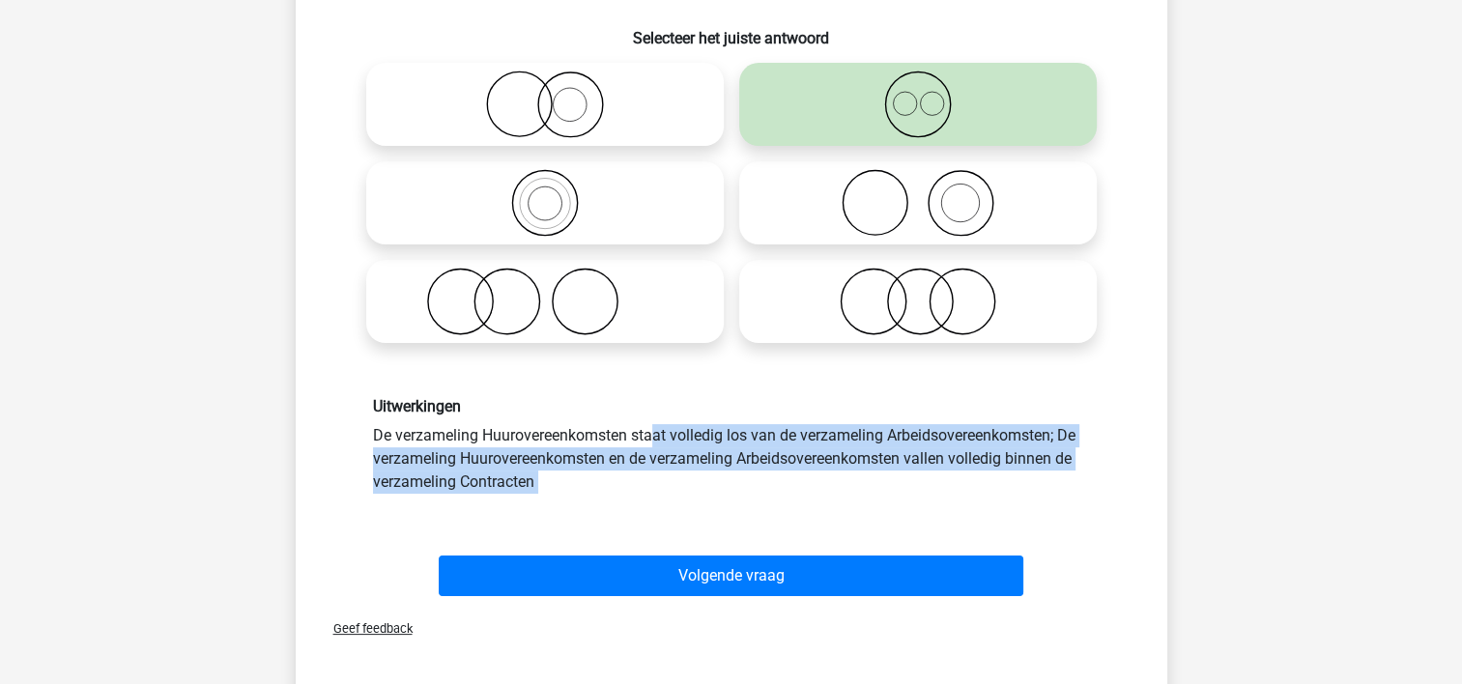
scroll to position [243, 0]
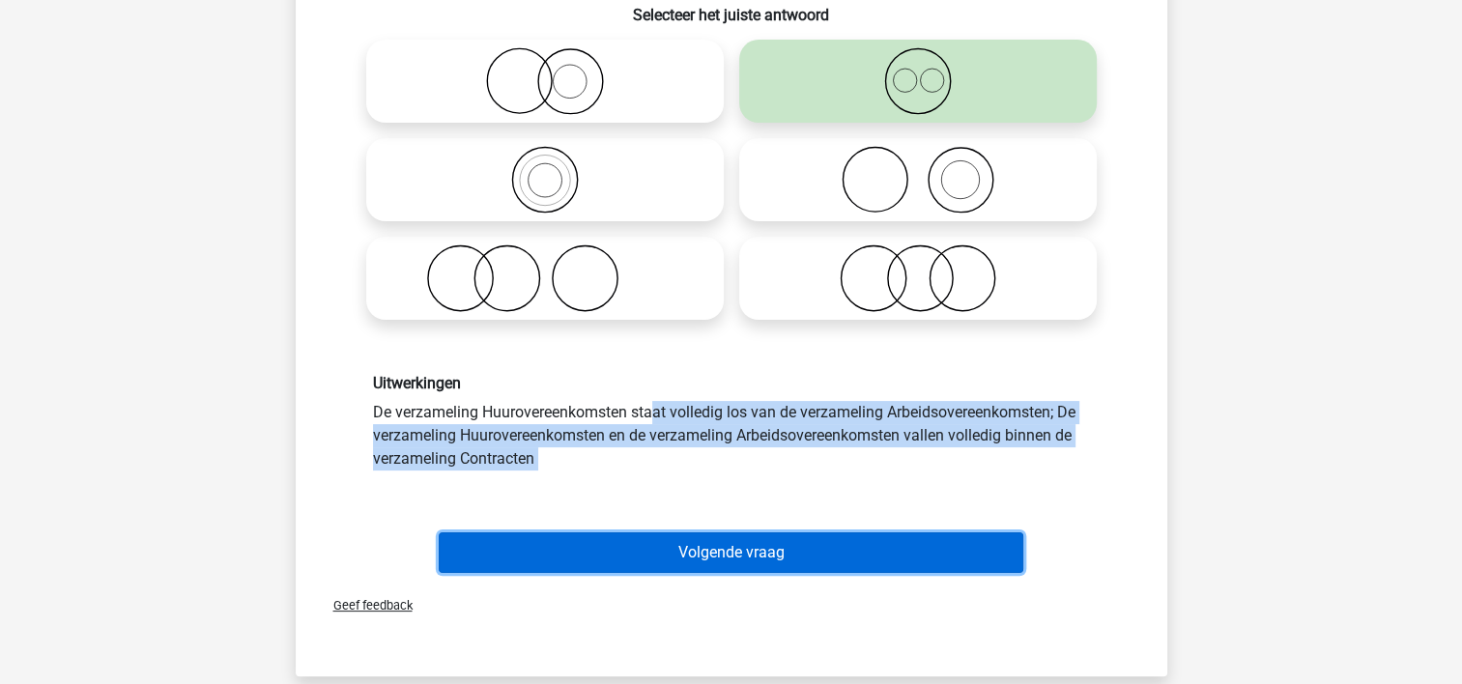
click at [839, 541] on button "Volgende vraag" at bounding box center [731, 552] width 585 height 41
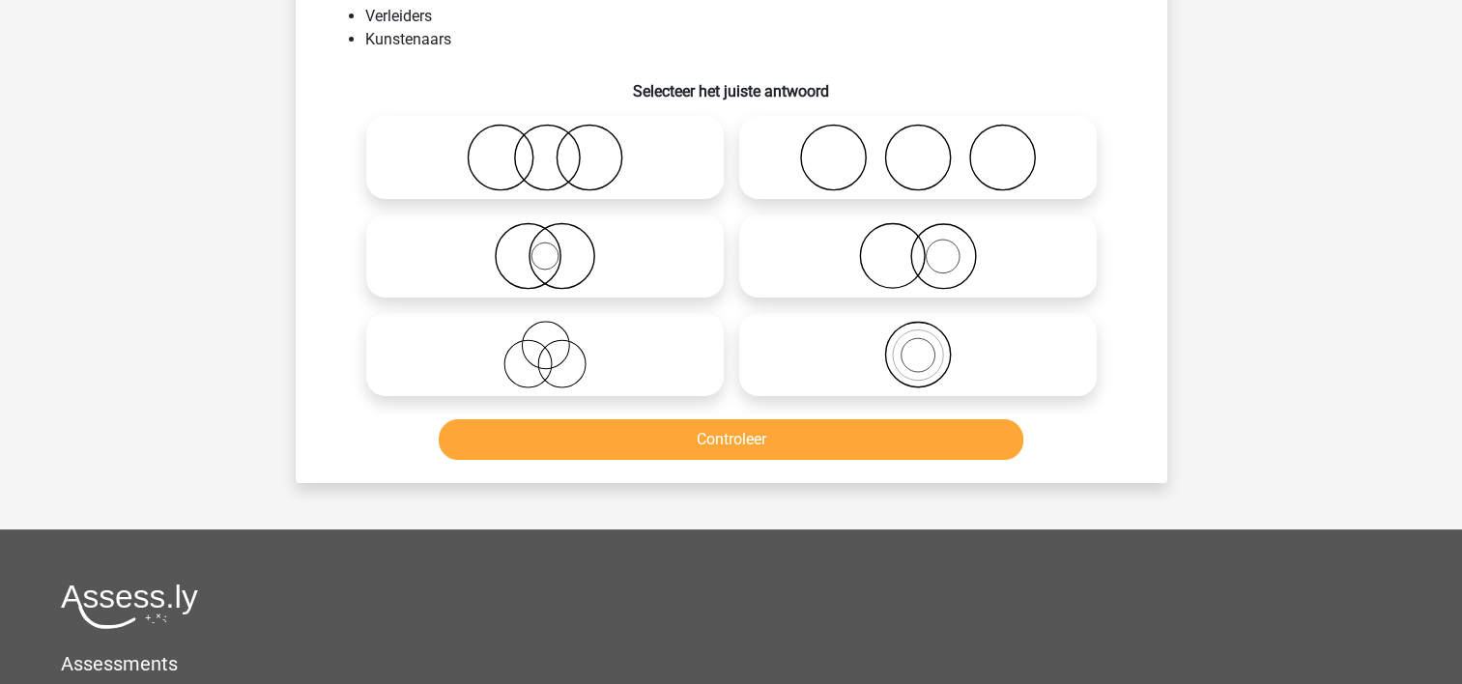
scroll to position [89, 0]
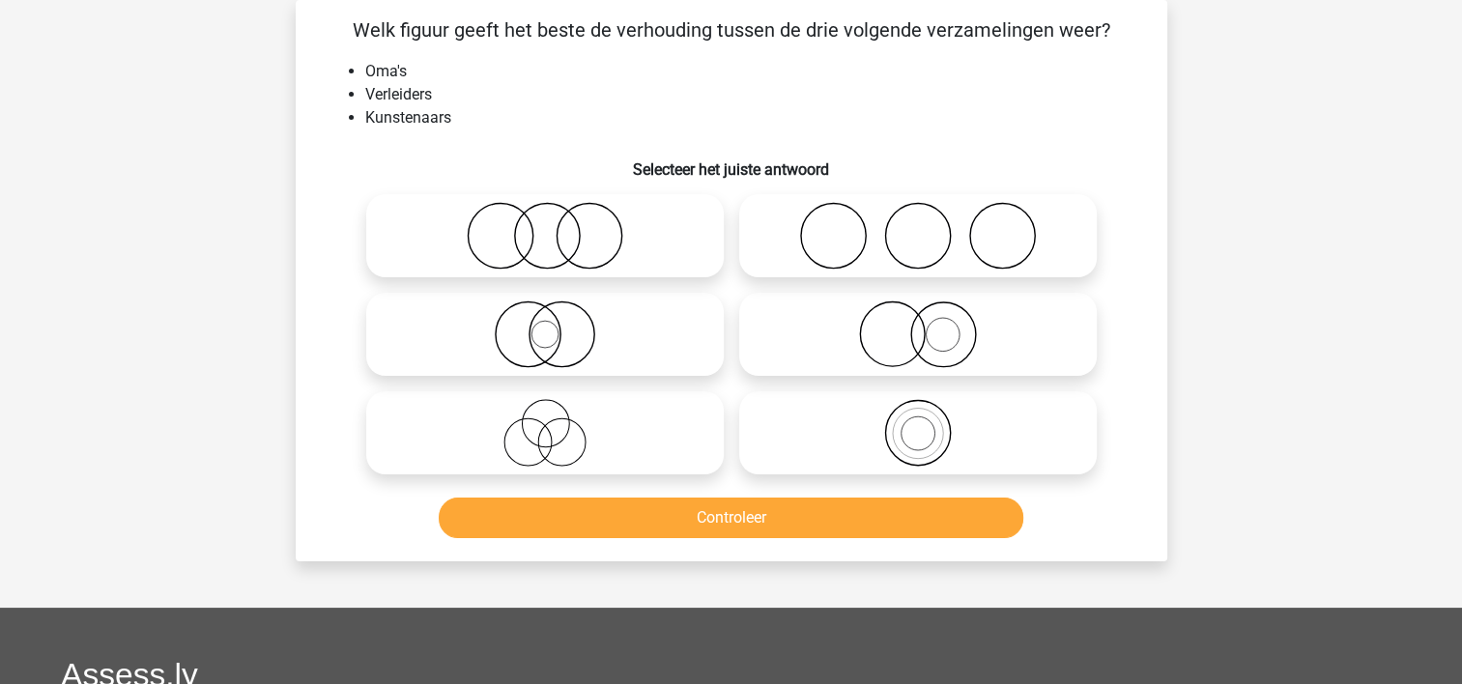
click at [528, 229] on icon at bounding box center [545, 236] width 342 height 68
click at [545, 226] on input "radio" at bounding box center [551, 220] width 13 height 13
radio input "true"
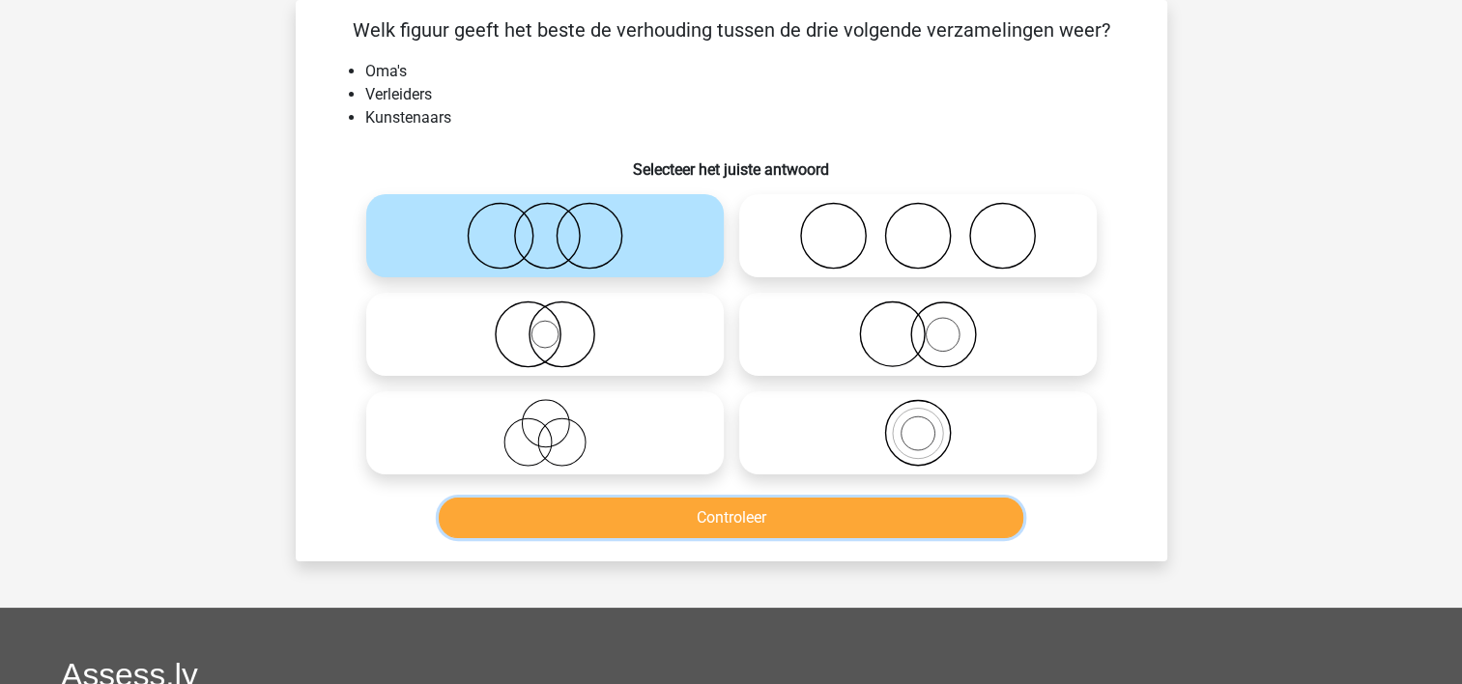
click at [730, 517] on button "Controleer" at bounding box center [731, 518] width 585 height 41
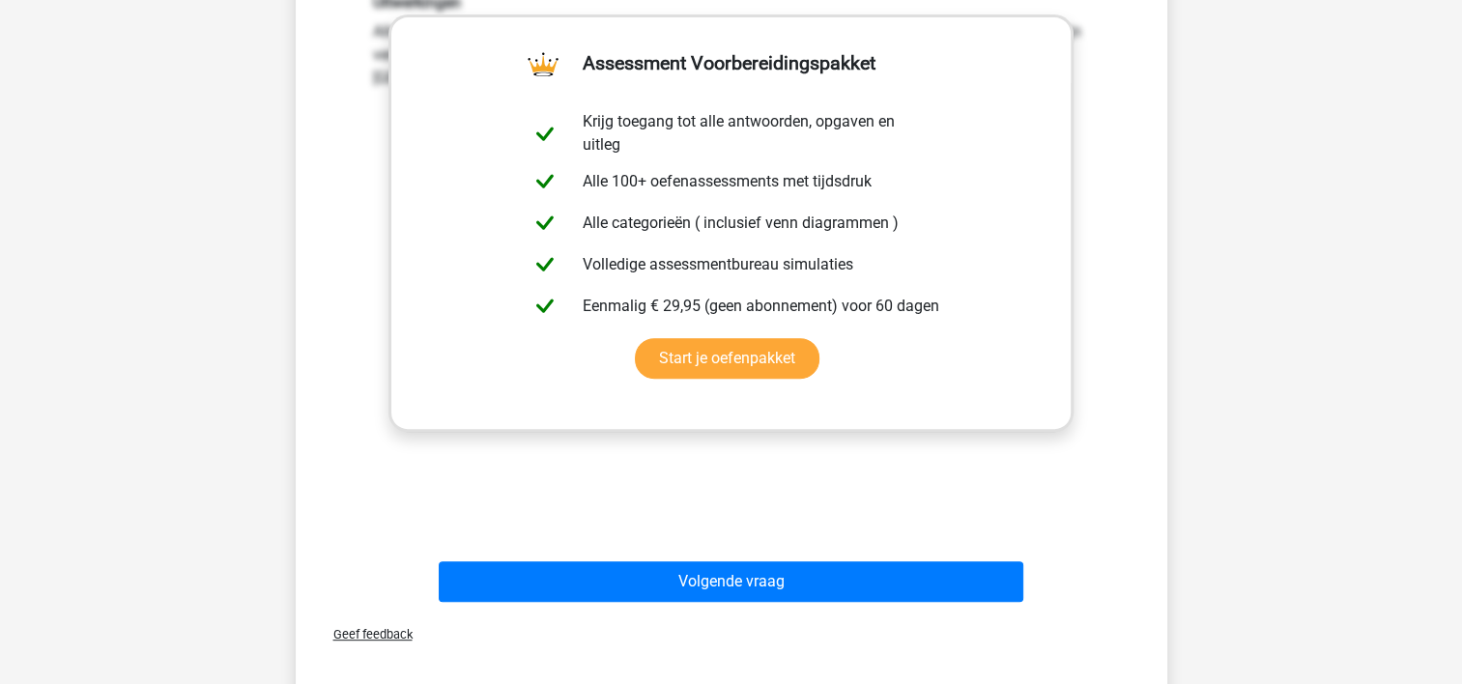
scroll to position [669, 0]
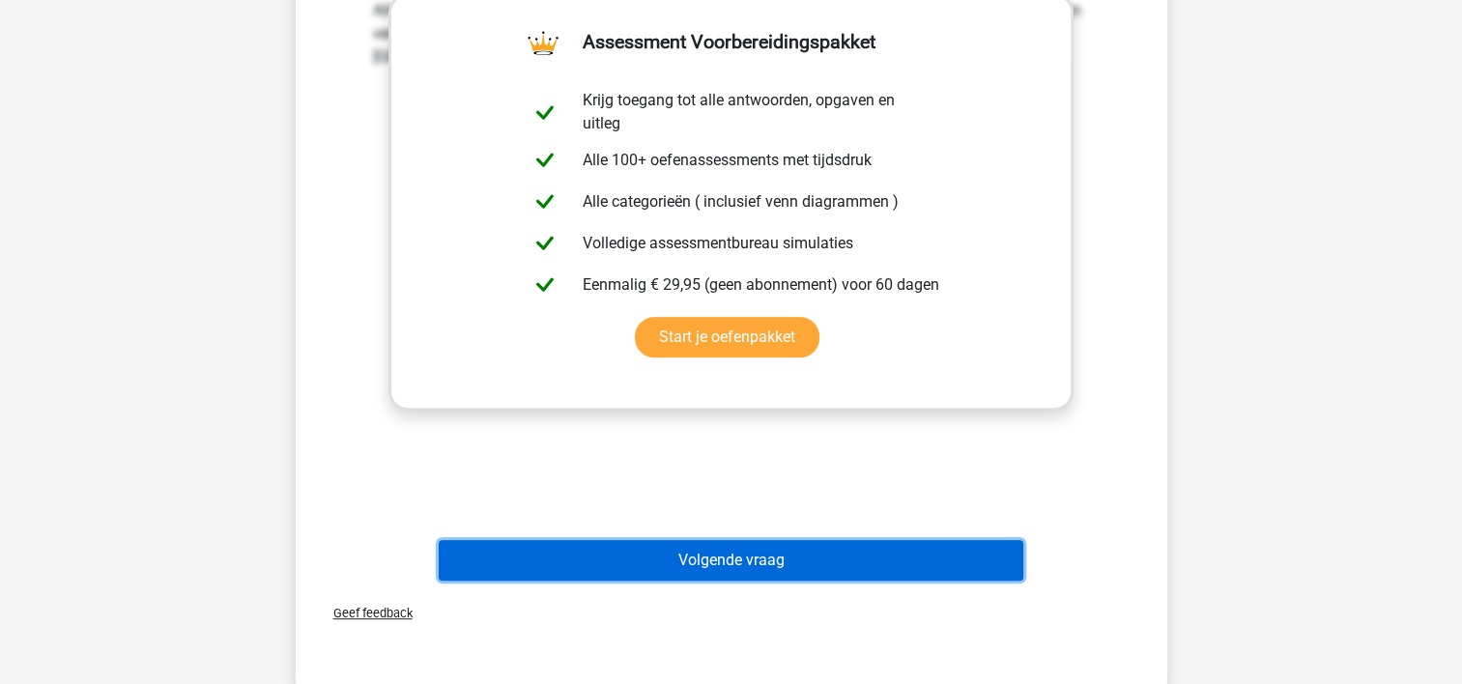
click at [672, 545] on button "Volgende vraag" at bounding box center [731, 560] width 585 height 41
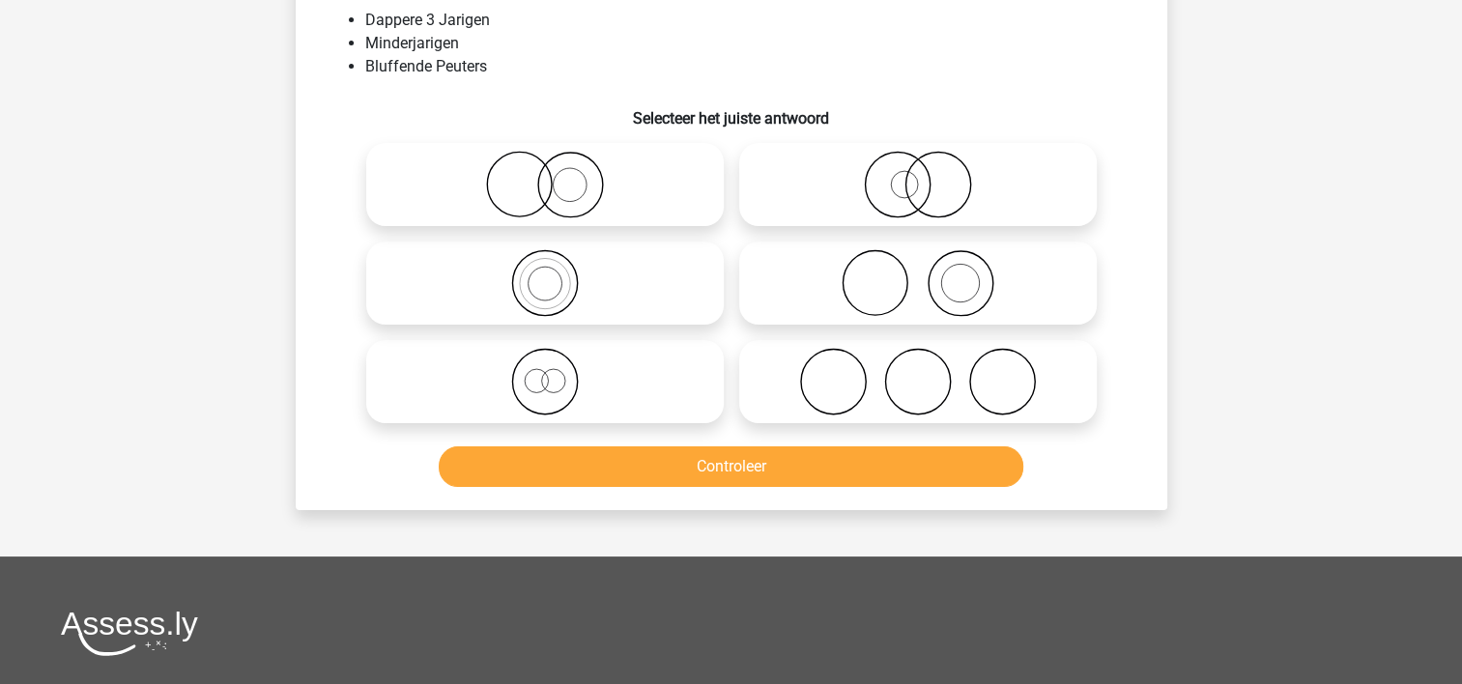
scroll to position [89, 0]
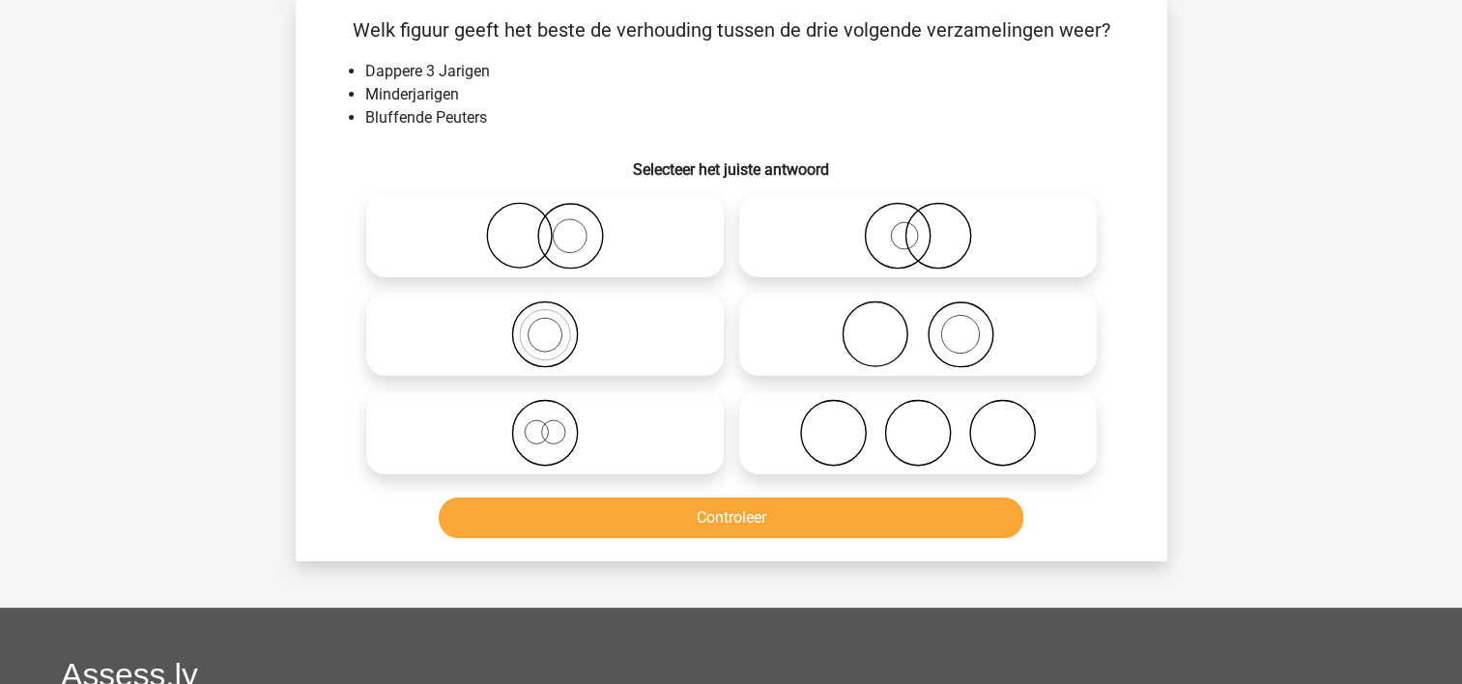
click at [530, 429] on icon at bounding box center [545, 433] width 342 height 68
click at [545, 423] on input "radio" at bounding box center [551, 417] width 13 height 13
radio input "true"
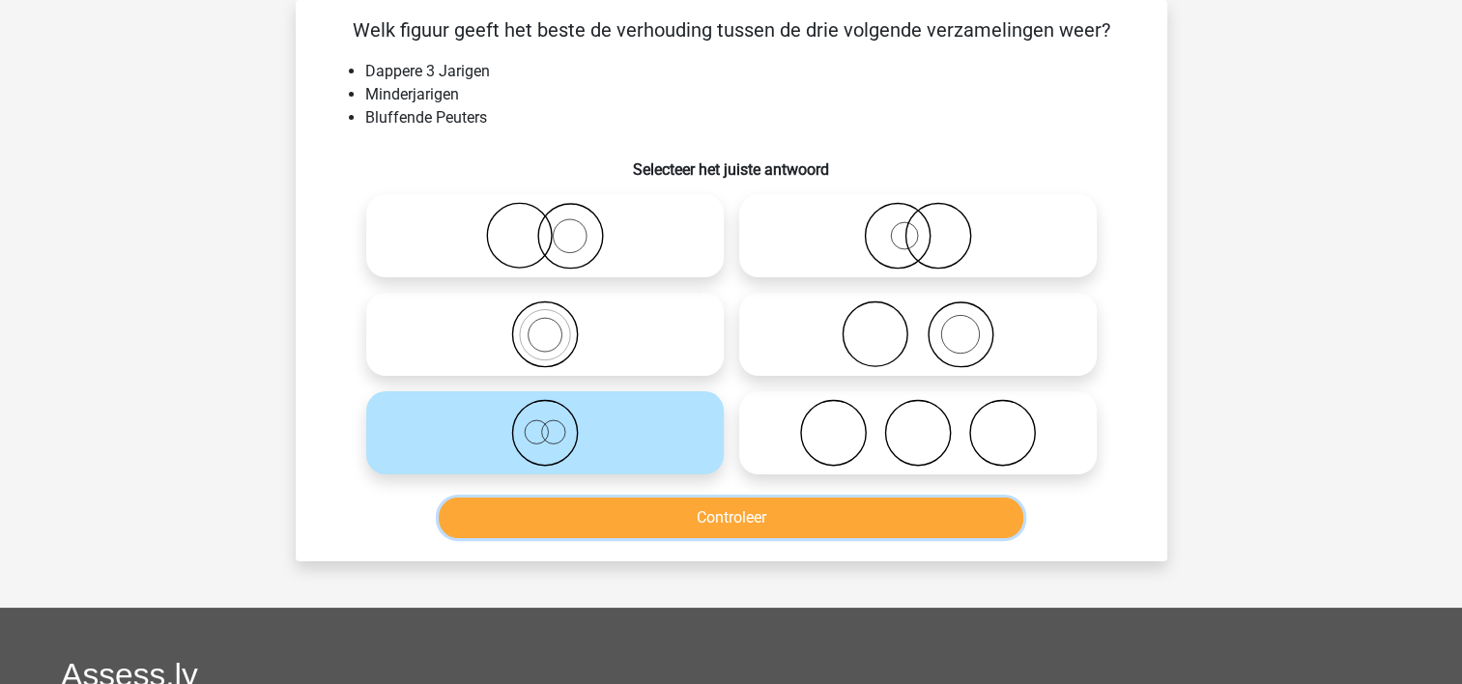
click at [568, 502] on button "Controleer" at bounding box center [731, 518] width 585 height 41
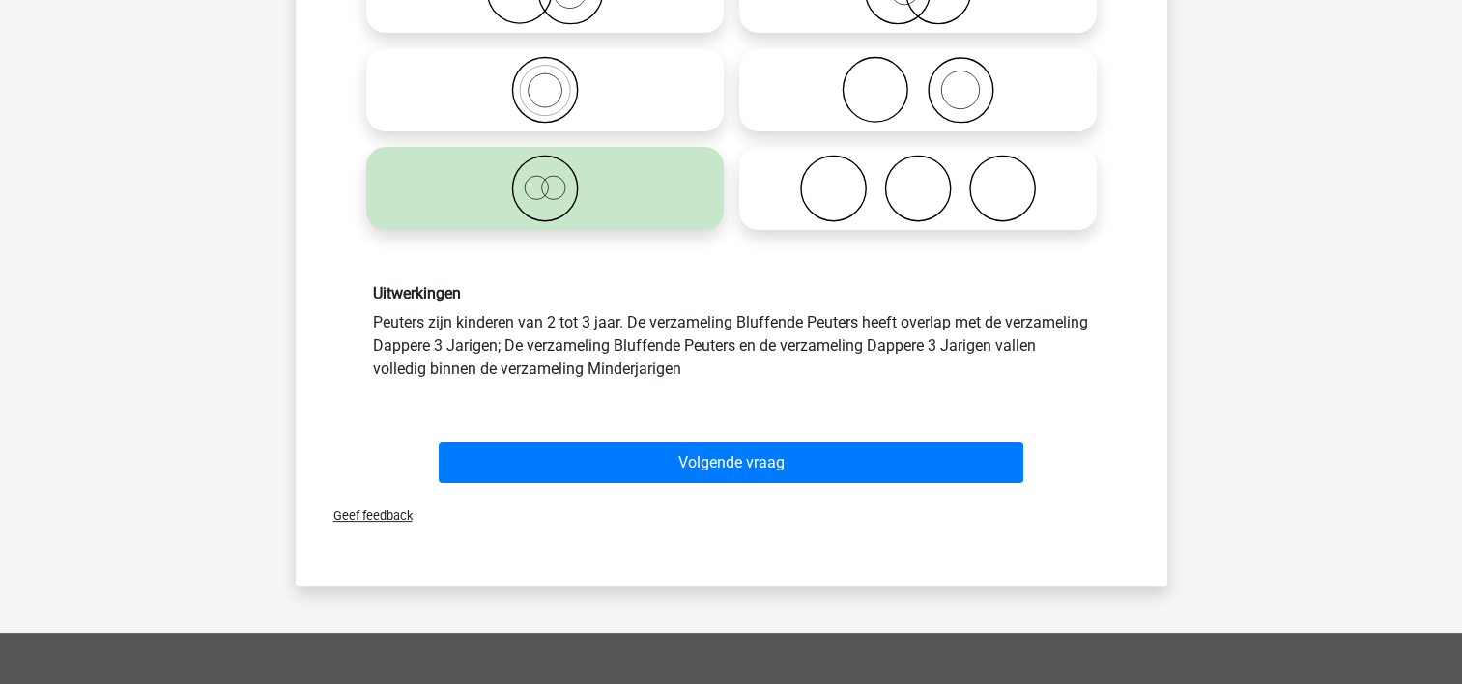
scroll to position [385, 0]
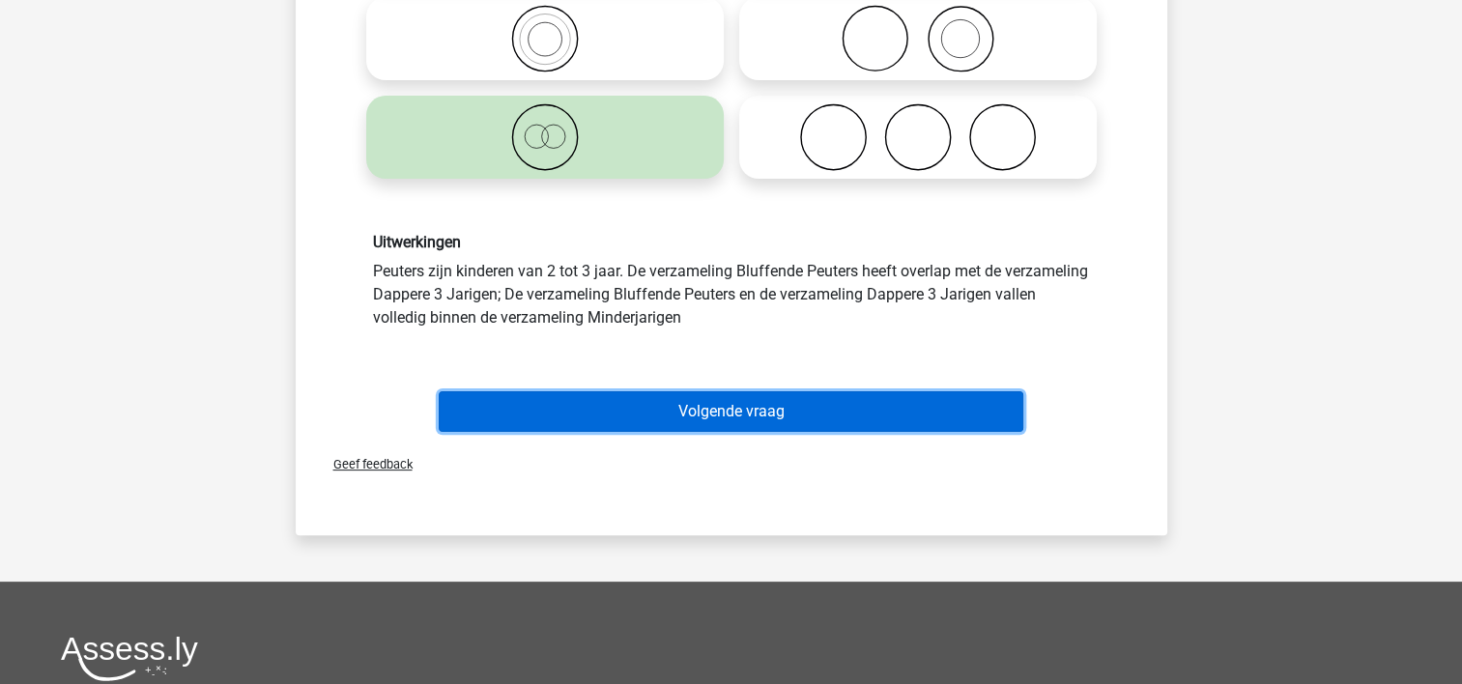
click at [771, 415] on button "Volgende vraag" at bounding box center [731, 411] width 585 height 41
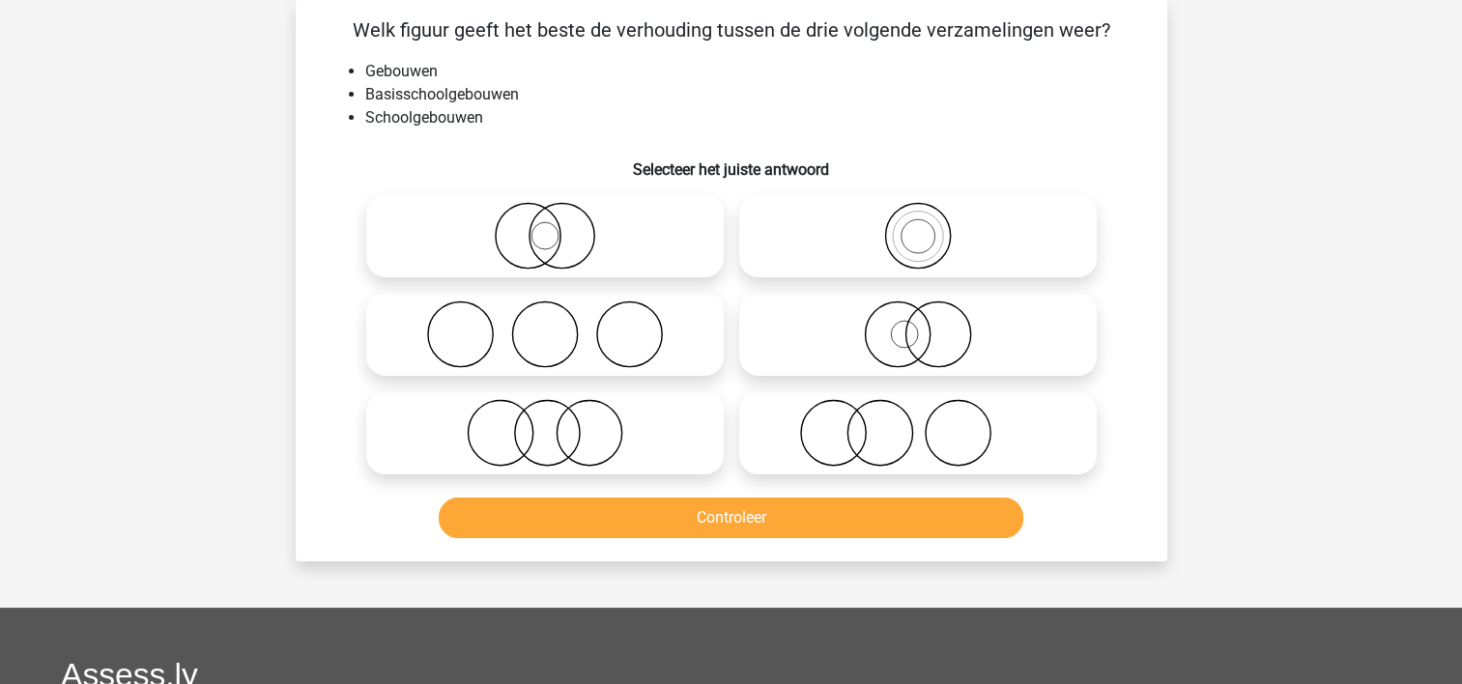
scroll to position [89, 0]
click at [902, 235] on icon at bounding box center [918, 236] width 342 height 68
click at [918, 226] on input "radio" at bounding box center [924, 220] width 13 height 13
radio input "true"
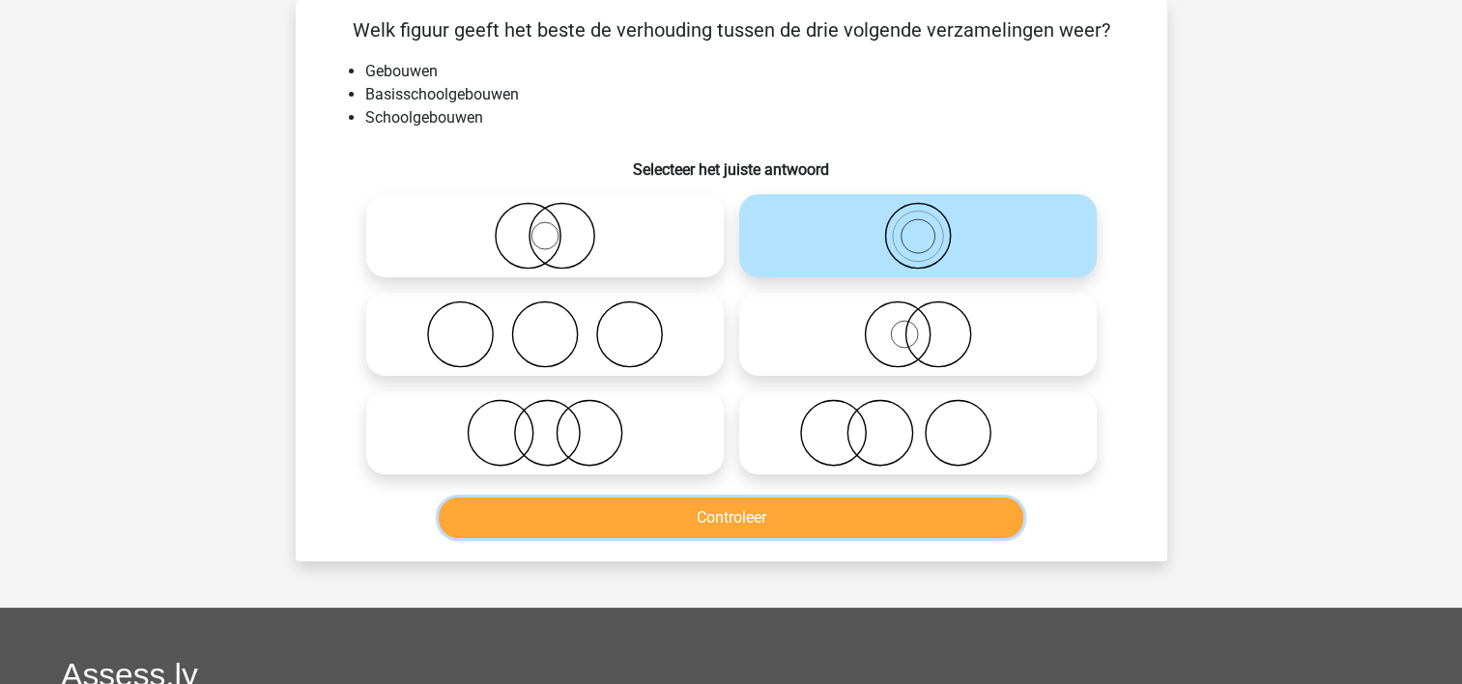
click at [694, 514] on button "Controleer" at bounding box center [731, 518] width 585 height 41
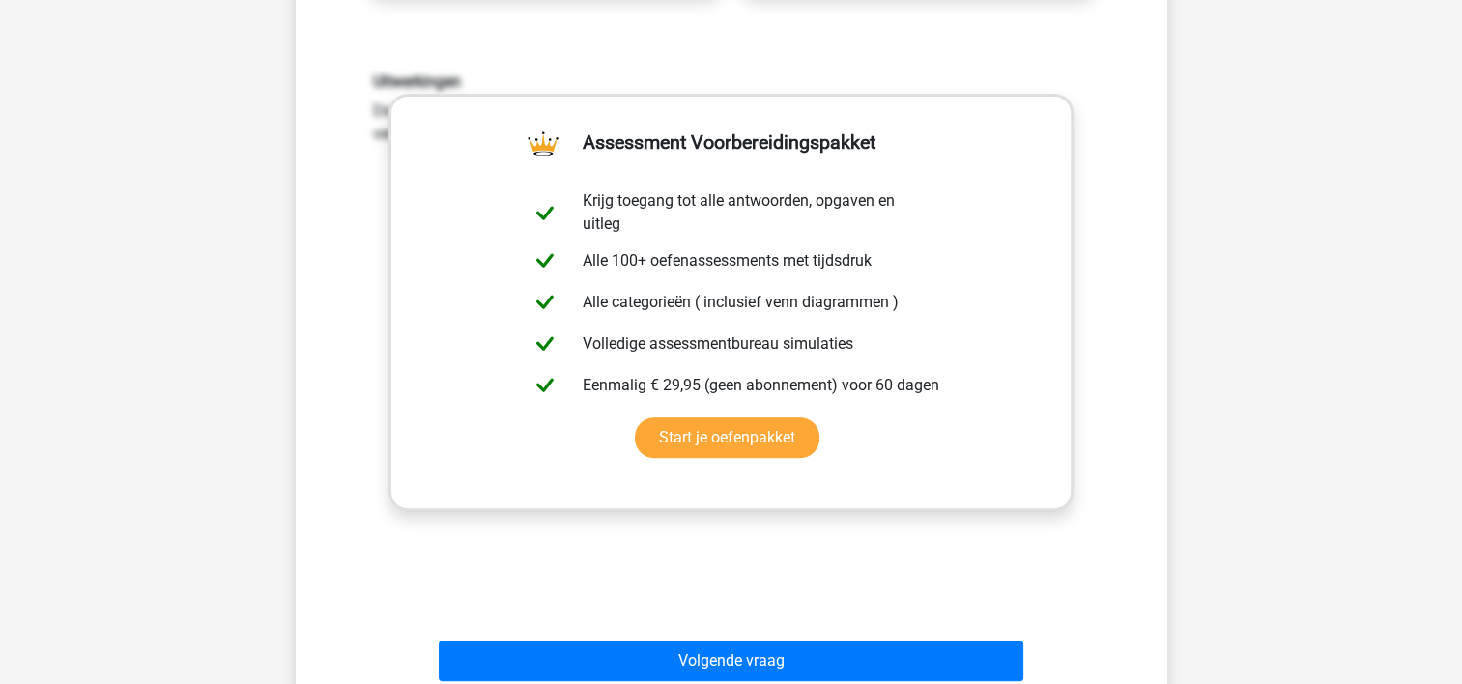
scroll to position [591, 0]
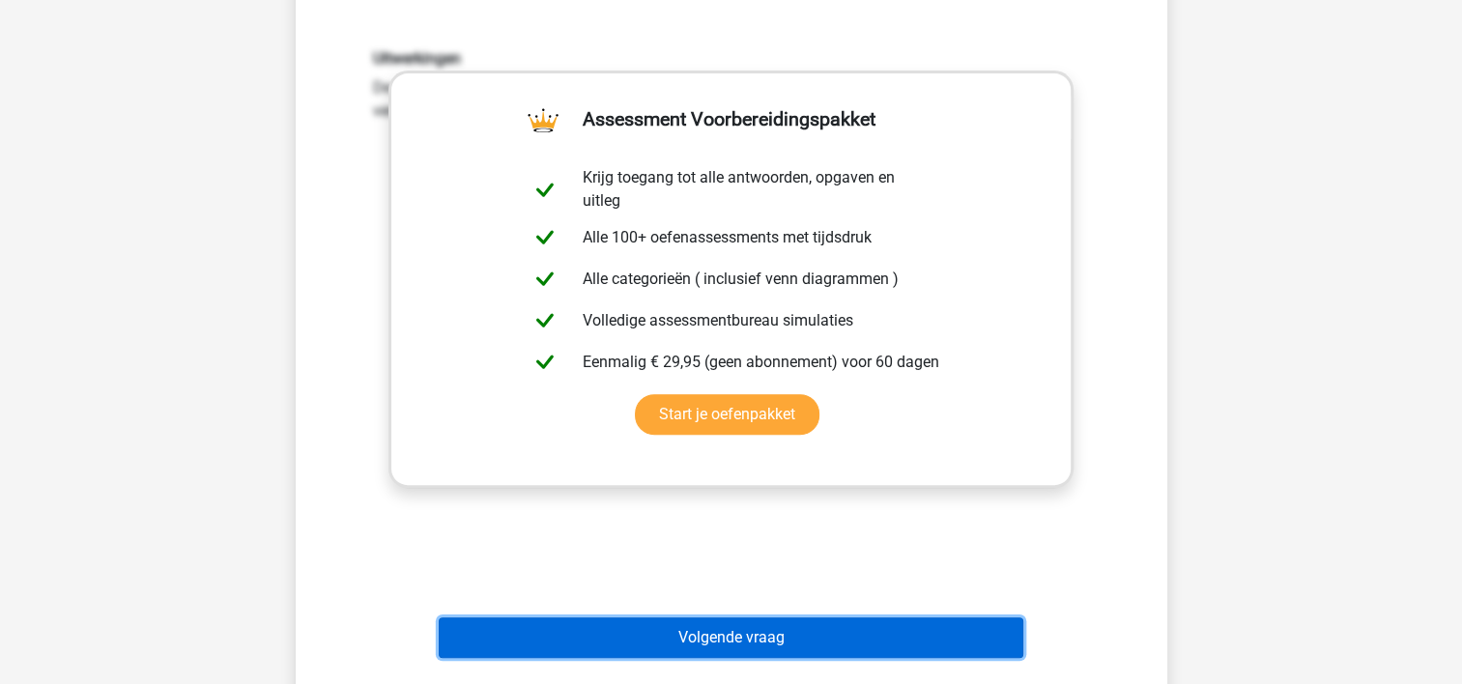
click at [817, 622] on button "Volgende vraag" at bounding box center [731, 637] width 585 height 41
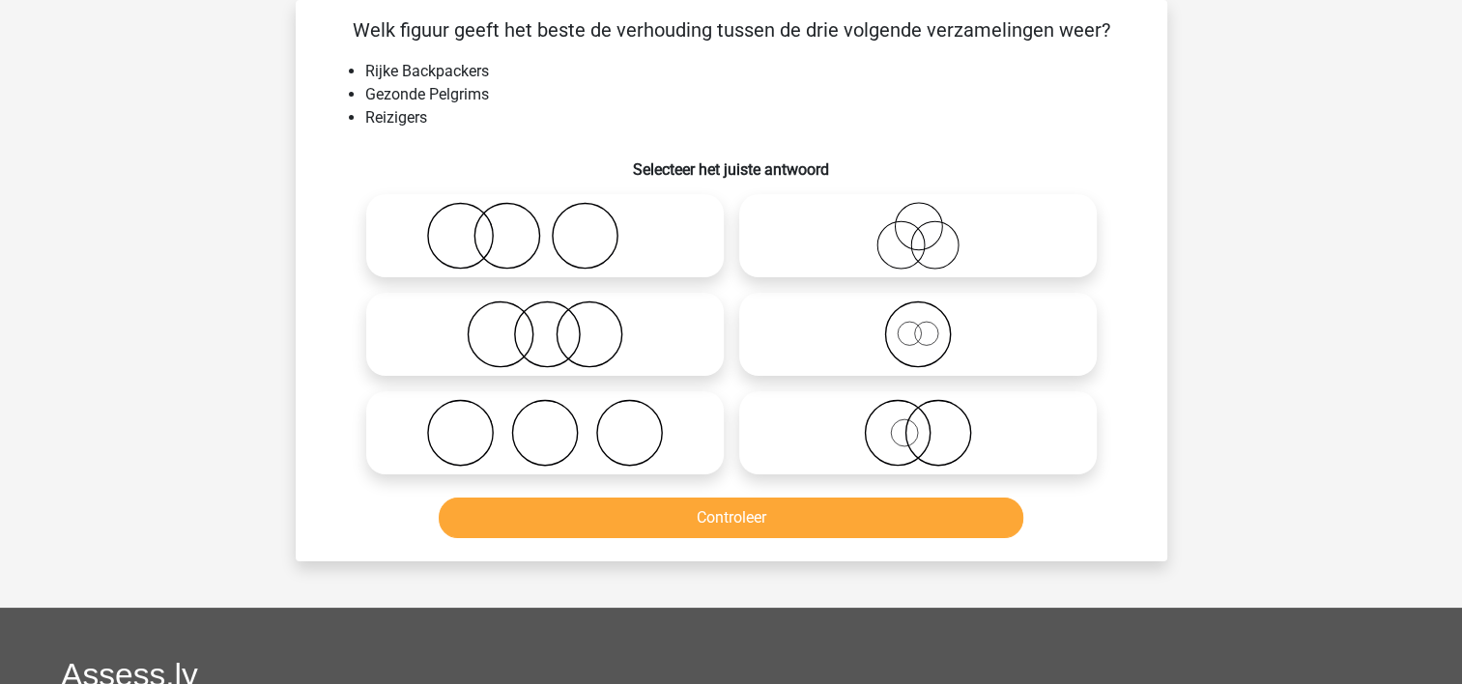
scroll to position [89, 0]
click at [916, 329] on icon at bounding box center [918, 335] width 342 height 68
click at [918, 325] on input "radio" at bounding box center [924, 318] width 13 height 13
radio input "true"
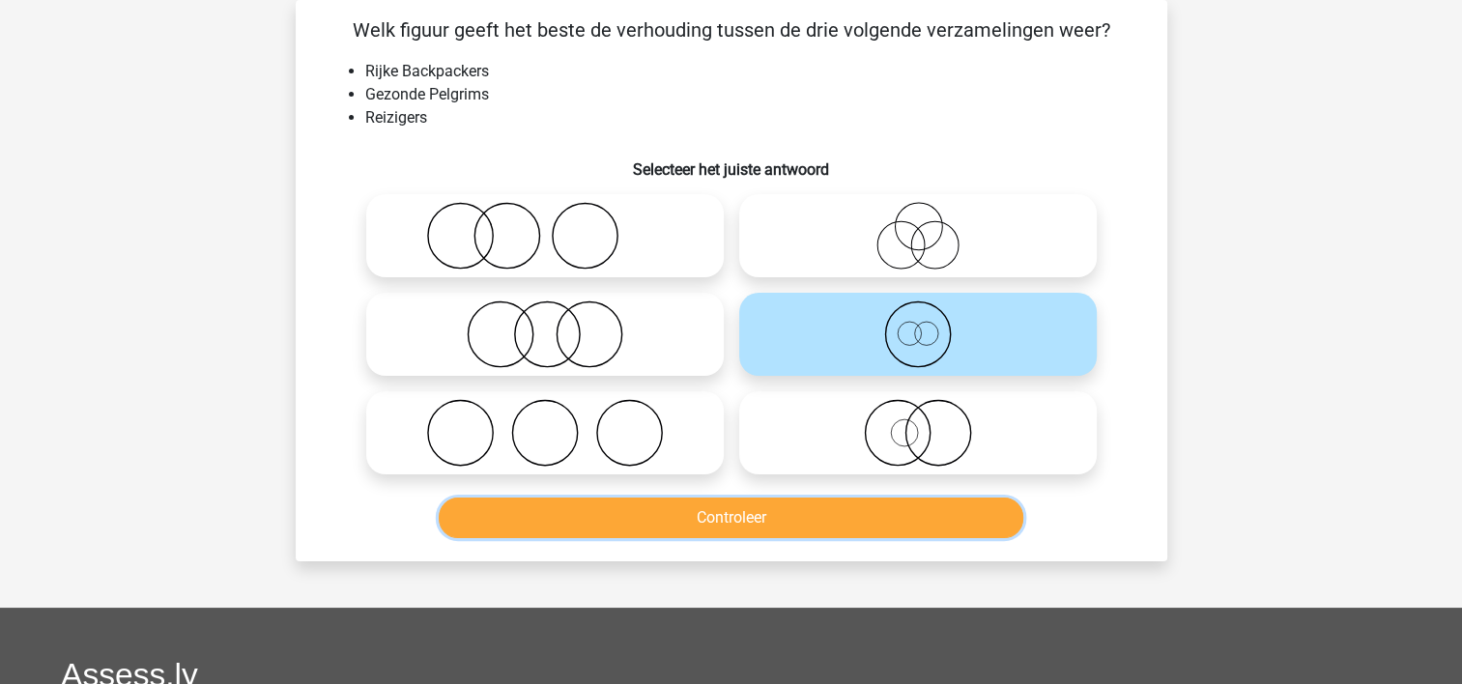
click at [764, 505] on button "Controleer" at bounding box center [731, 518] width 585 height 41
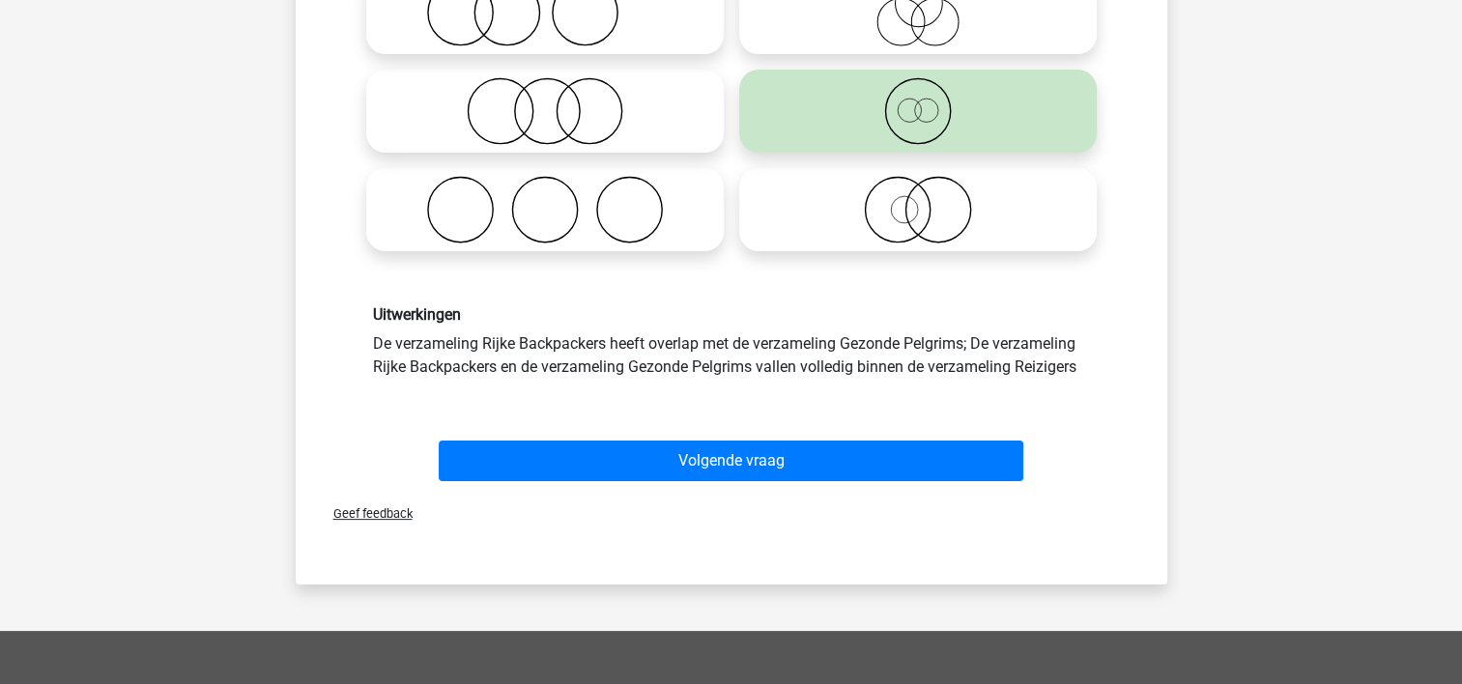
scroll to position [321, 0]
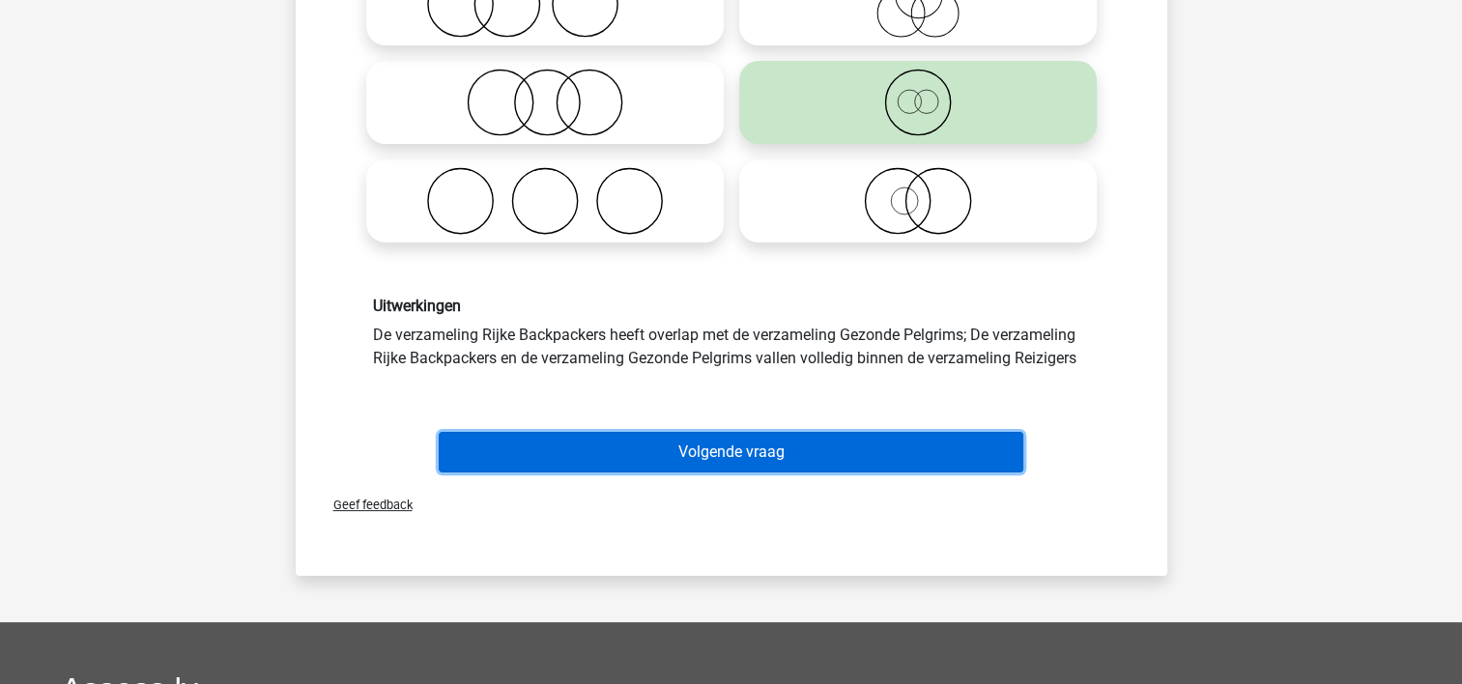
click at [707, 443] on button "Volgende vraag" at bounding box center [731, 452] width 585 height 41
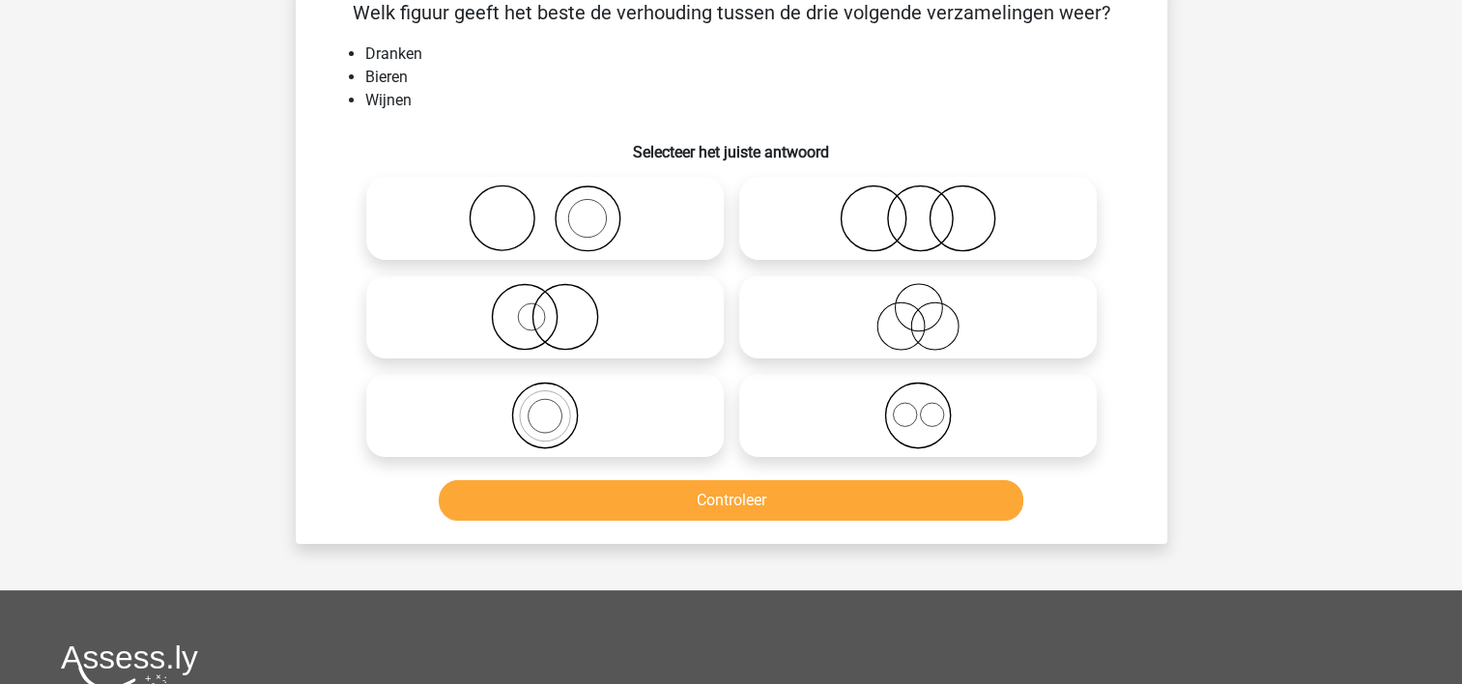
scroll to position [89, 0]
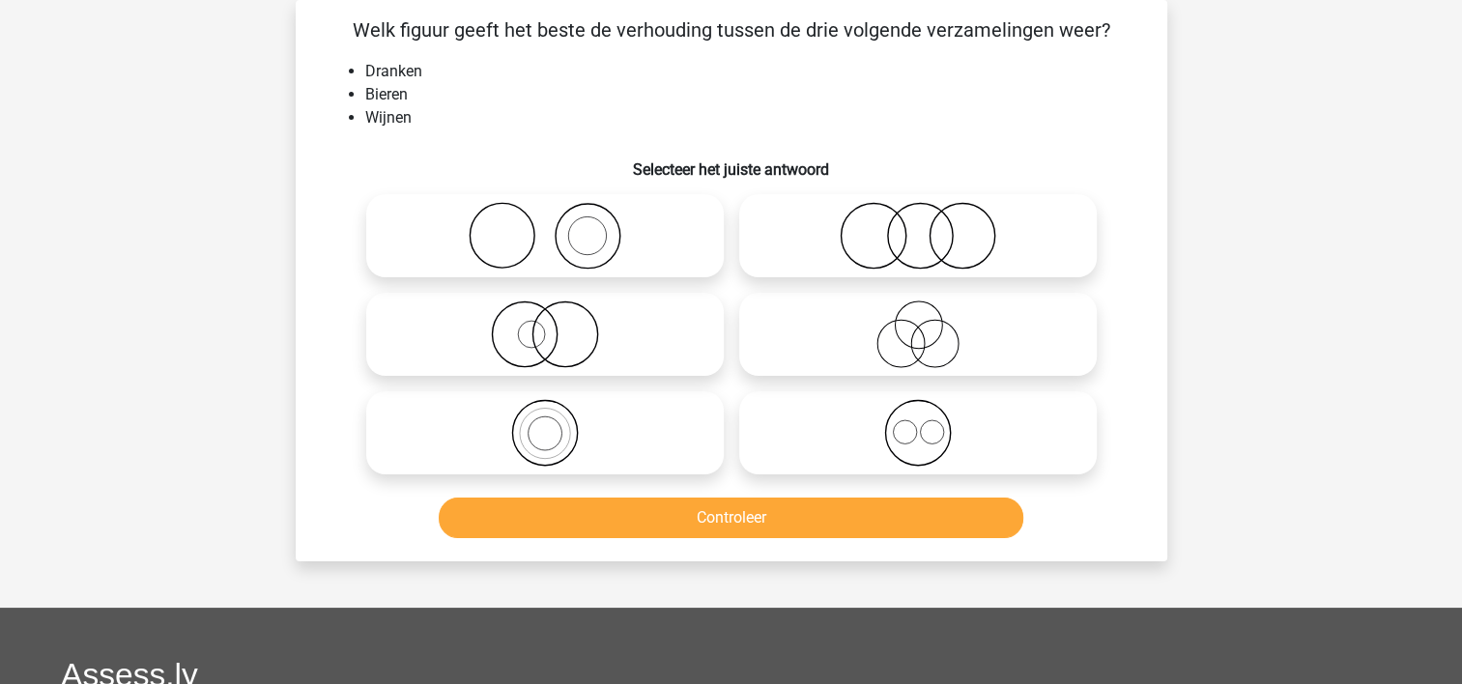
click at [934, 432] on icon at bounding box center [918, 433] width 342 height 68
click at [931, 423] on input "radio" at bounding box center [924, 417] width 13 height 13
radio input "true"
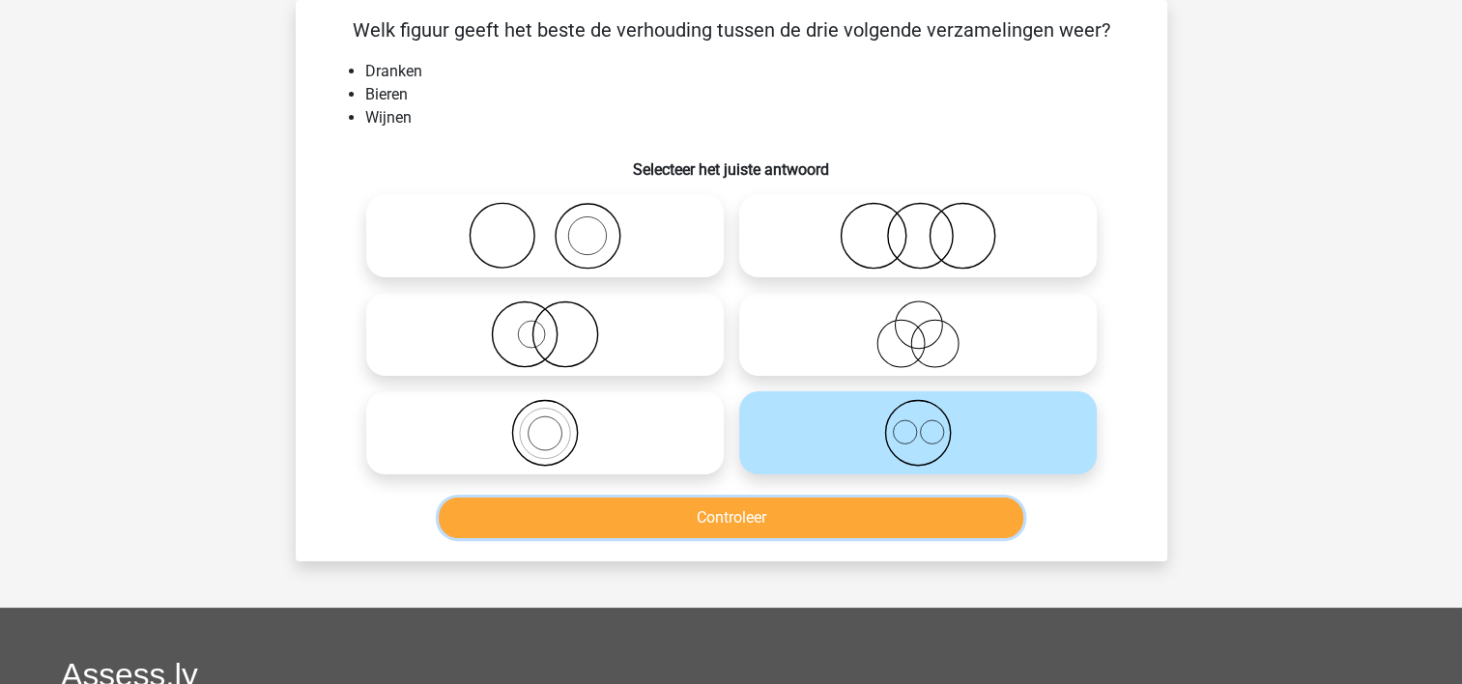
click at [694, 506] on button "Controleer" at bounding box center [731, 518] width 585 height 41
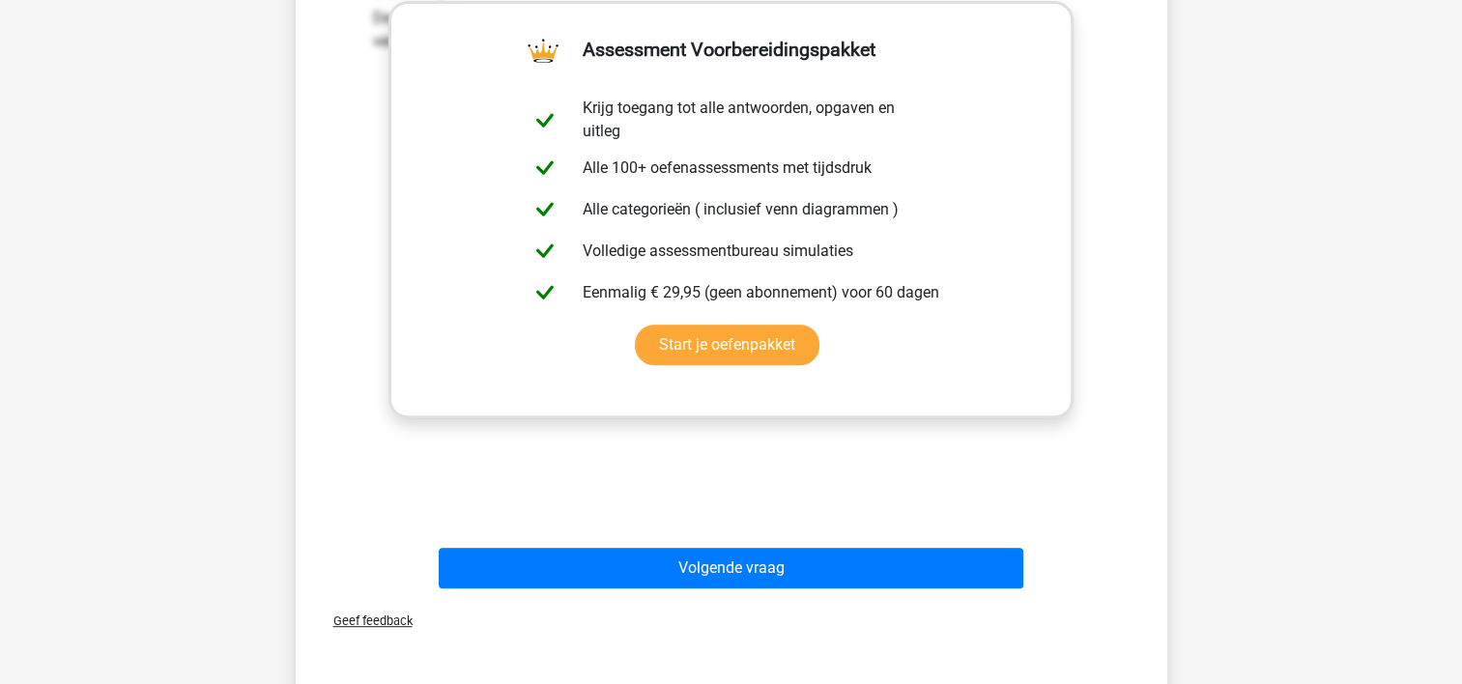
scroll to position [669, 0]
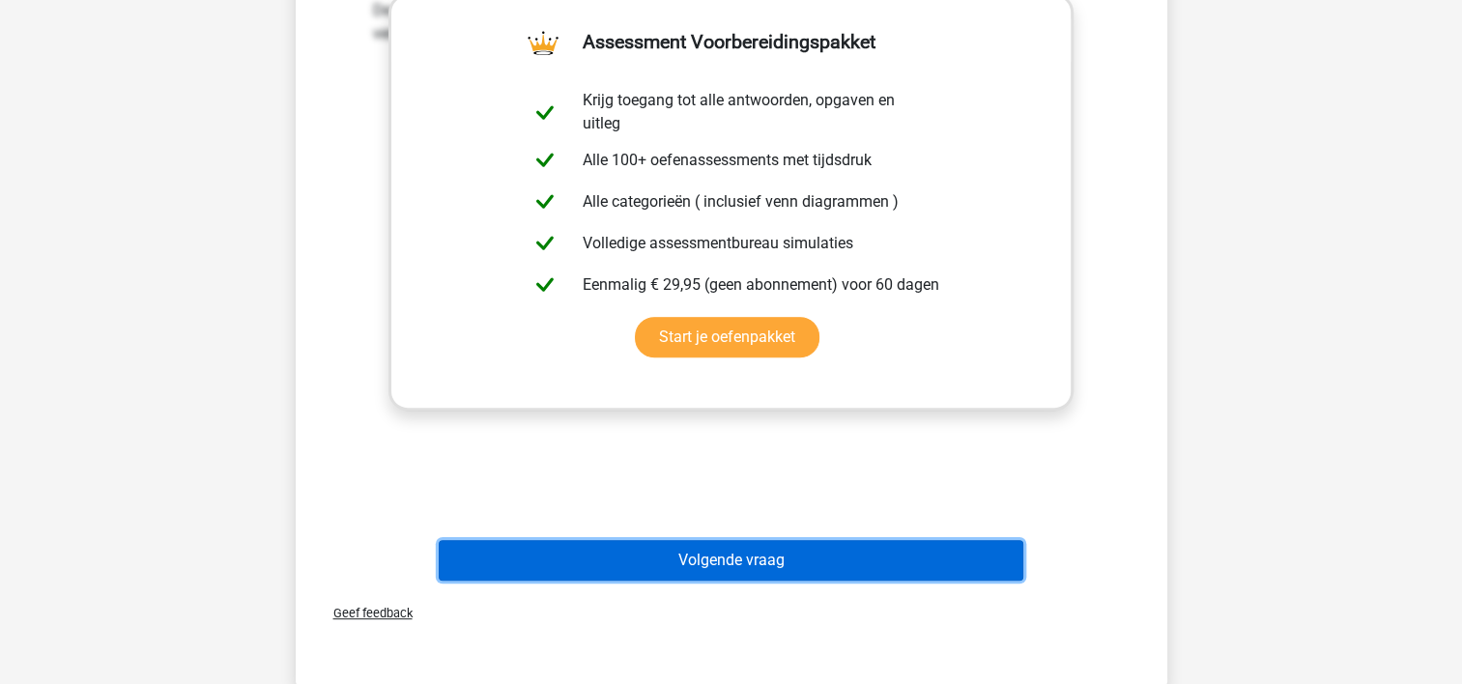
click at [780, 547] on button "Volgende vraag" at bounding box center [731, 560] width 585 height 41
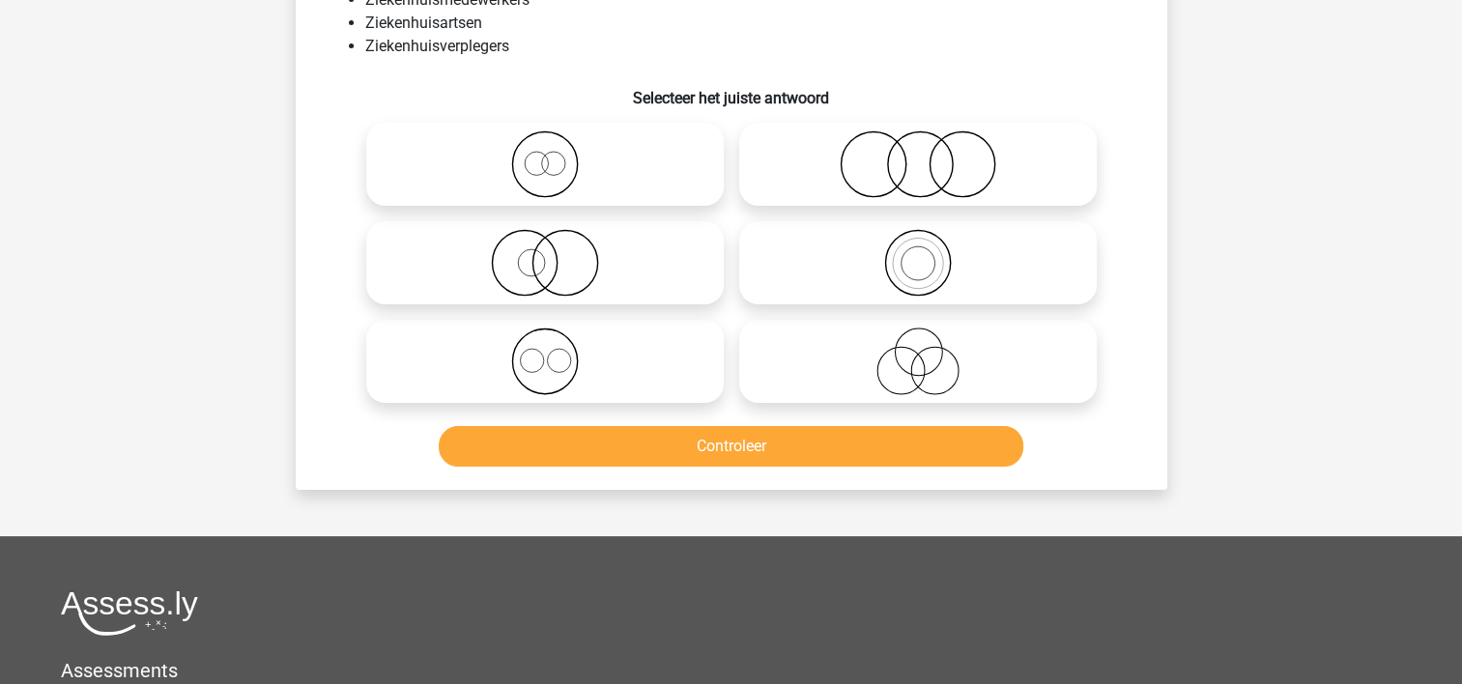
scroll to position [89, 0]
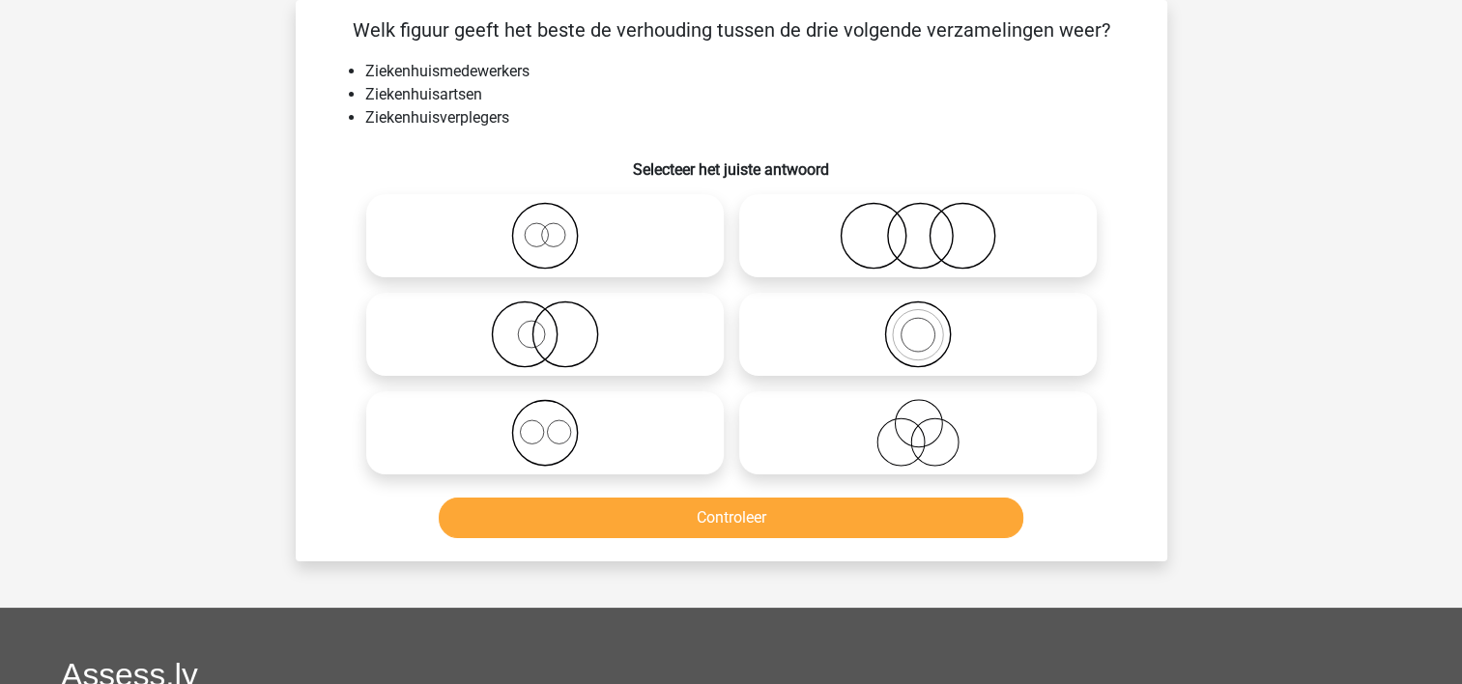
click at [539, 431] on icon at bounding box center [545, 433] width 342 height 68
click at [545, 423] on input "radio" at bounding box center [551, 417] width 13 height 13
radio input "true"
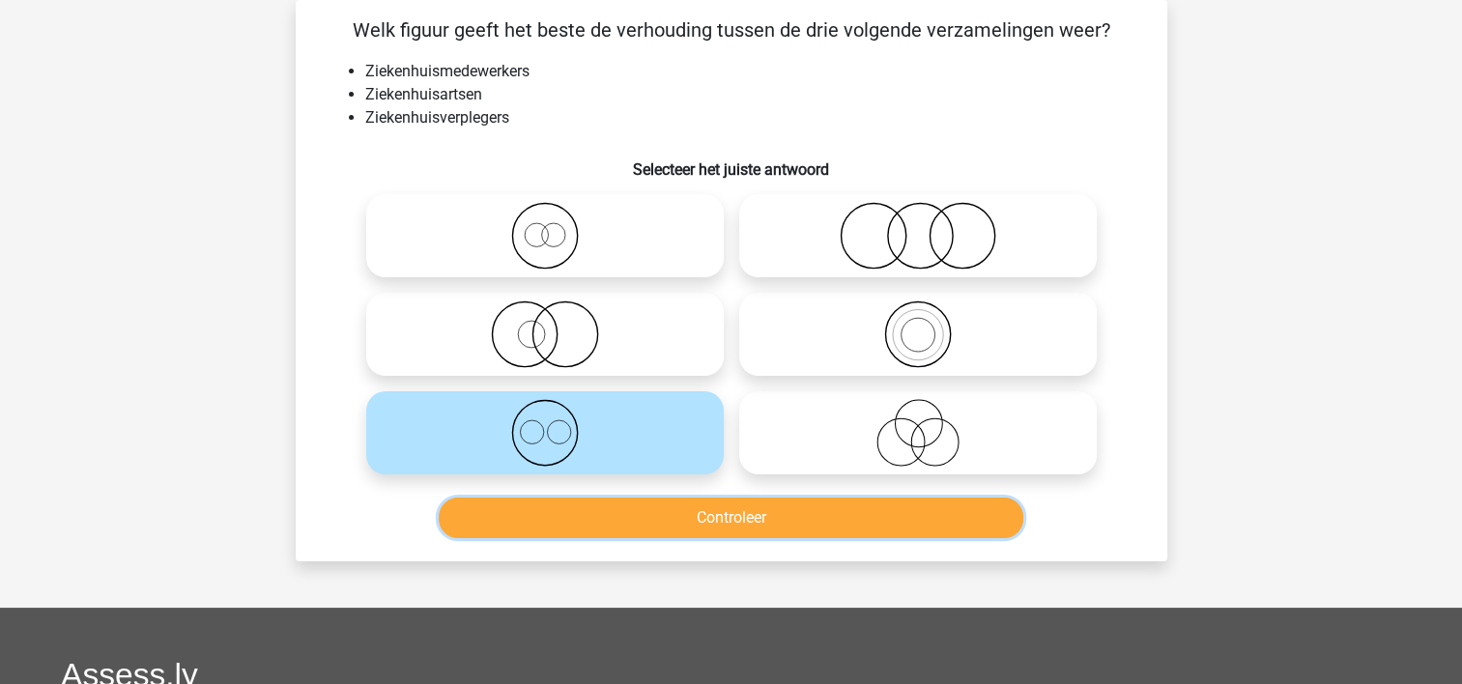
click at [630, 518] on button "Controleer" at bounding box center [731, 518] width 585 height 41
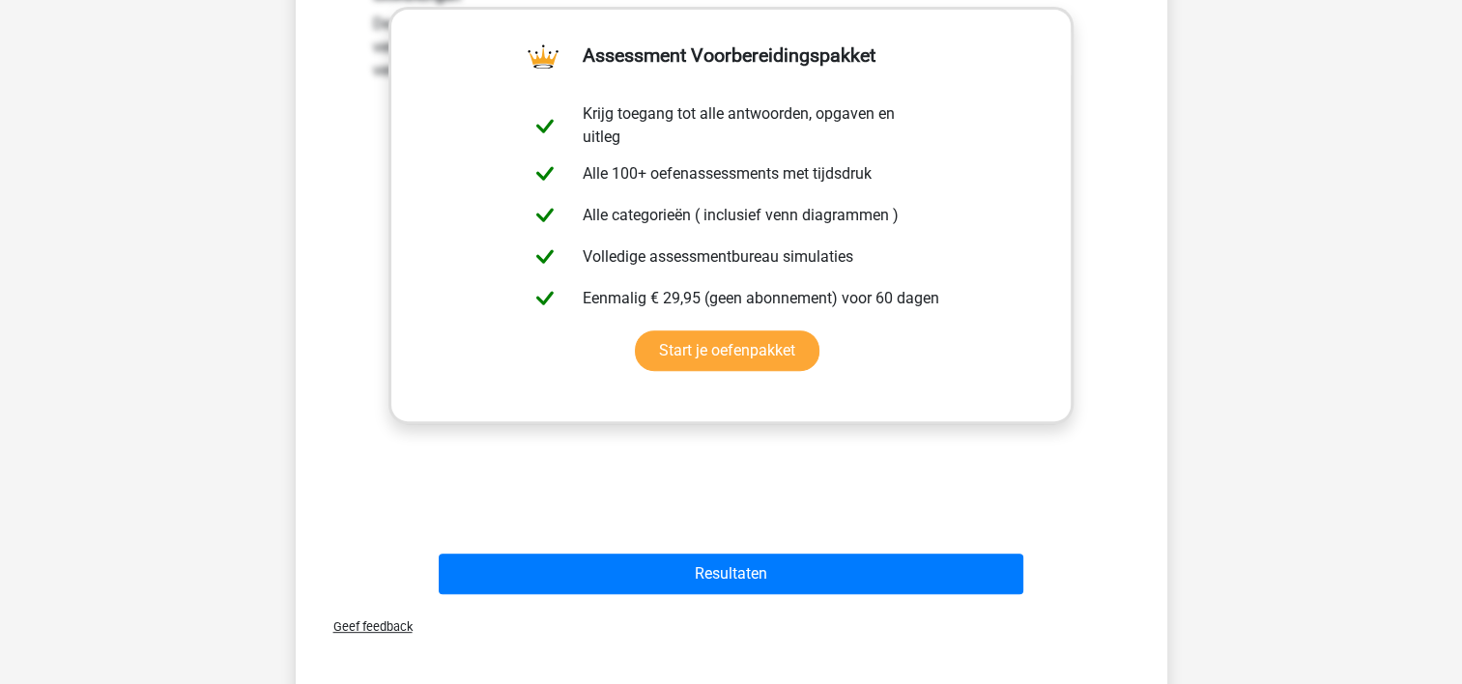
scroll to position [669, 0]
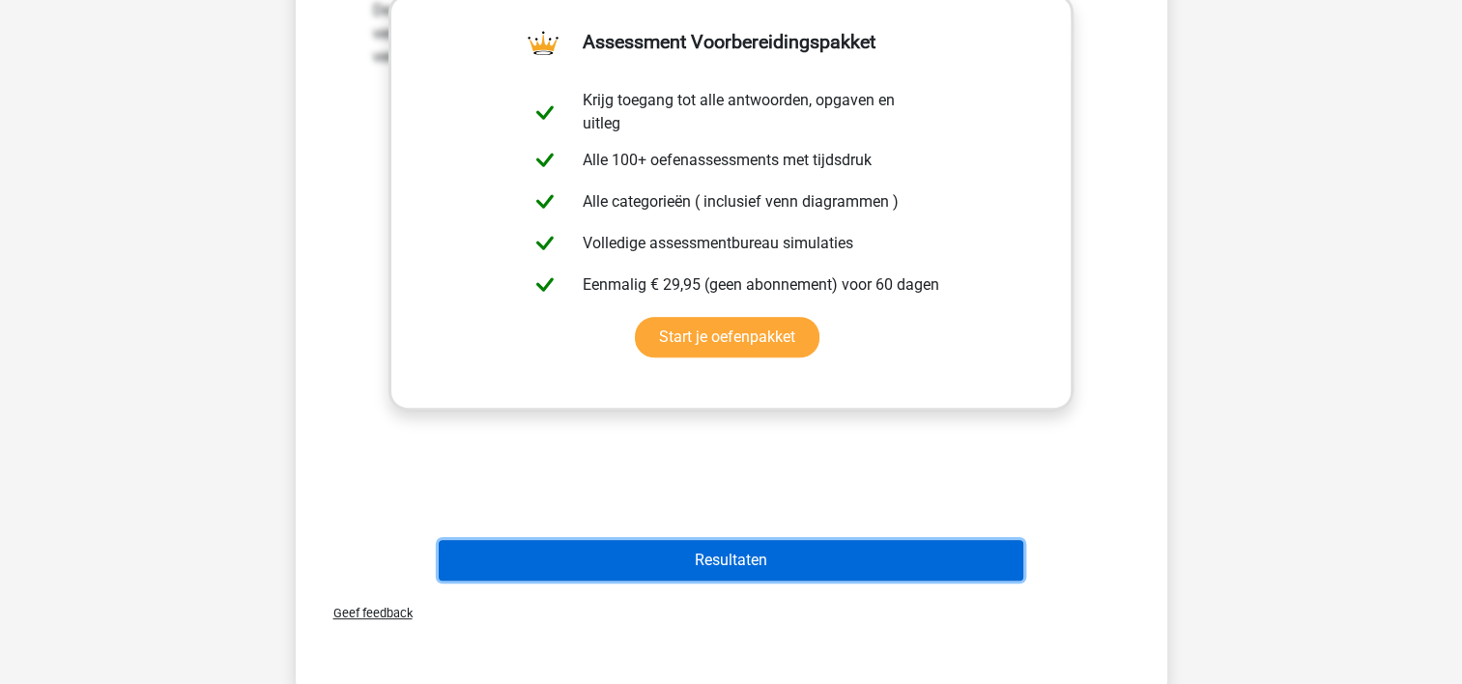
click at [831, 551] on button "Resultaten" at bounding box center [731, 560] width 585 height 41
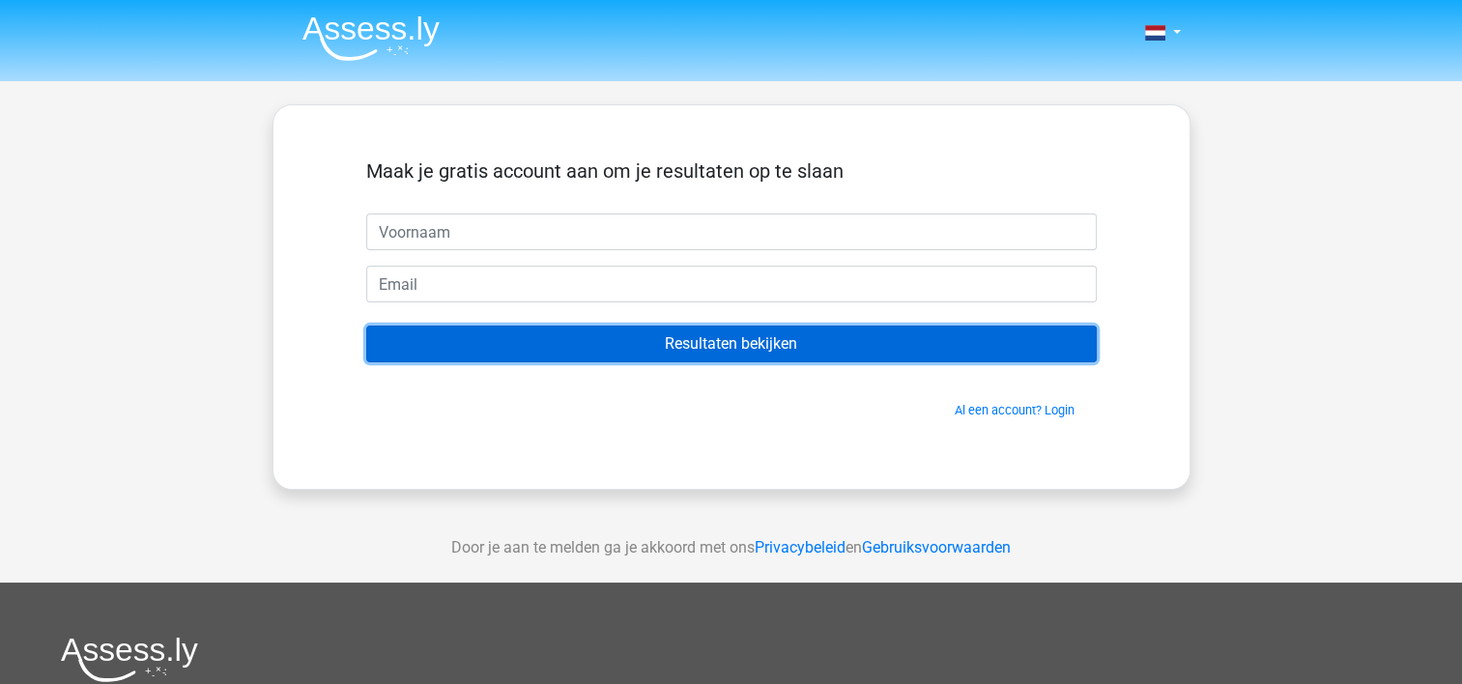
click at [781, 338] on input "Resultaten bekijken" at bounding box center [731, 344] width 730 height 37
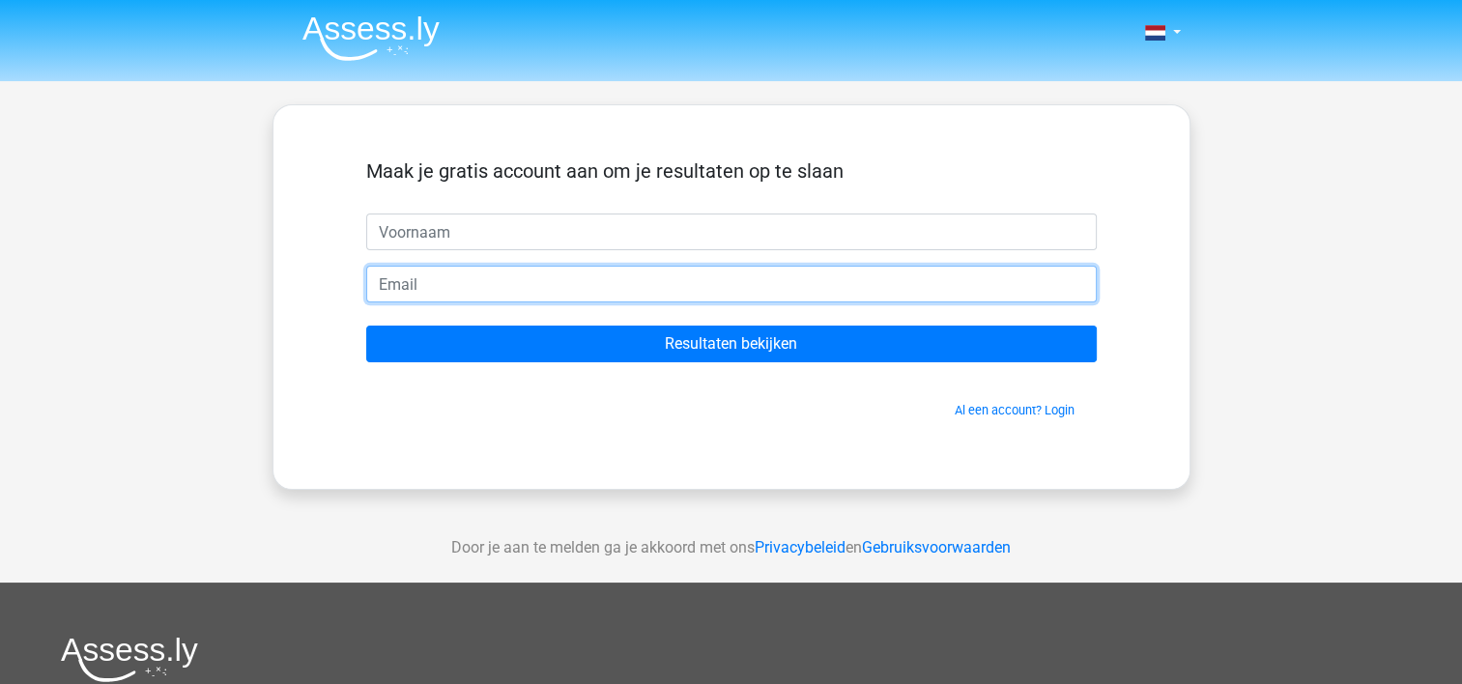
click at [588, 287] on input "email" at bounding box center [731, 284] width 730 height 37
type input "EWrw"
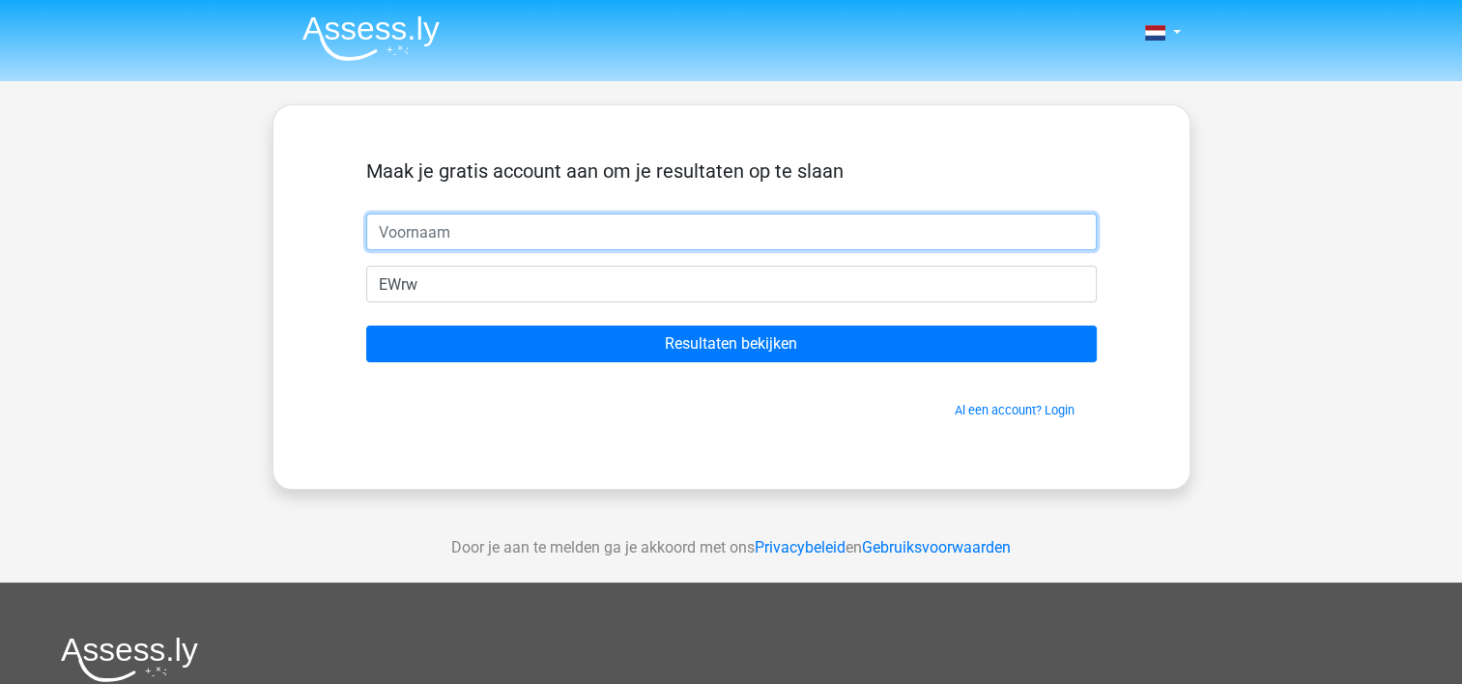
click at [475, 239] on input "text" at bounding box center [731, 232] width 730 height 37
type input "[PERSON_NAME]"
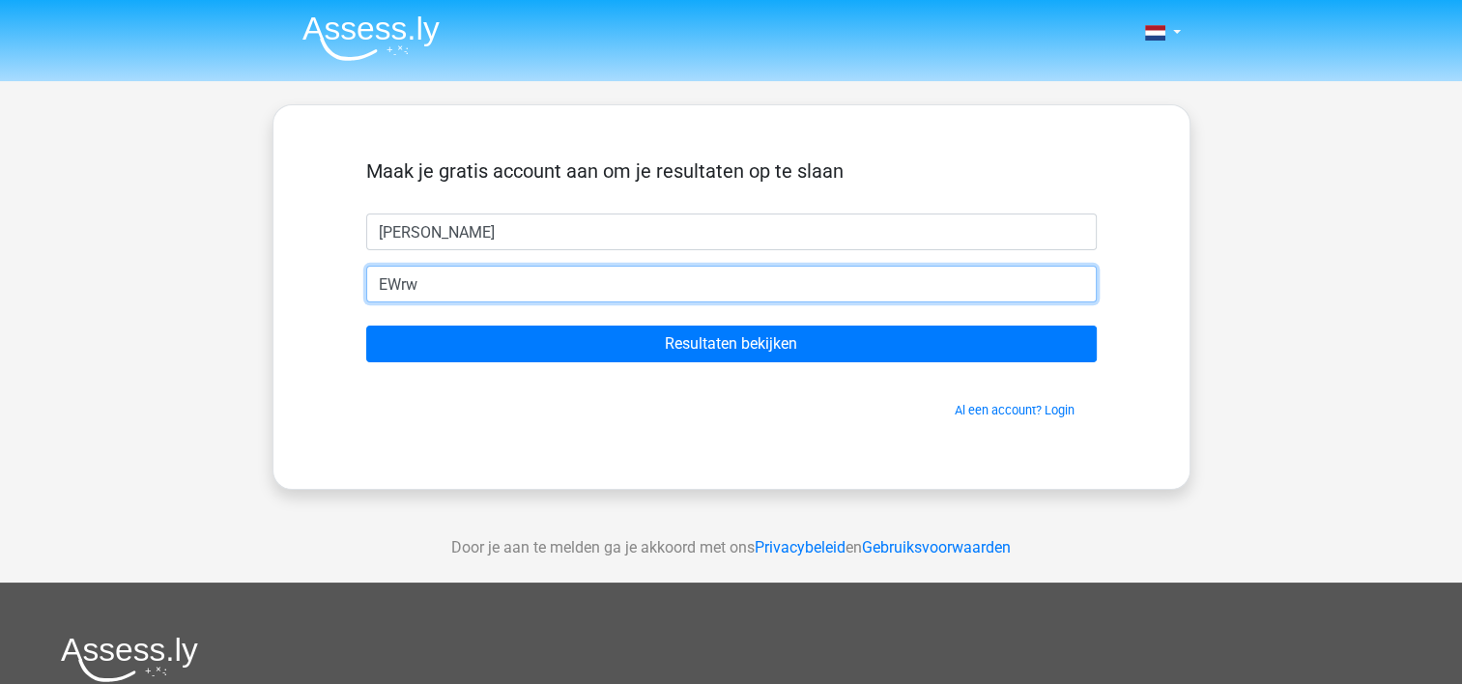
click at [437, 280] on input "EWrw" at bounding box center [731, 284] width 730 height 37
type input "E"
type input "[EMAIL_ADDRESS][DOMAIN_NAME]"
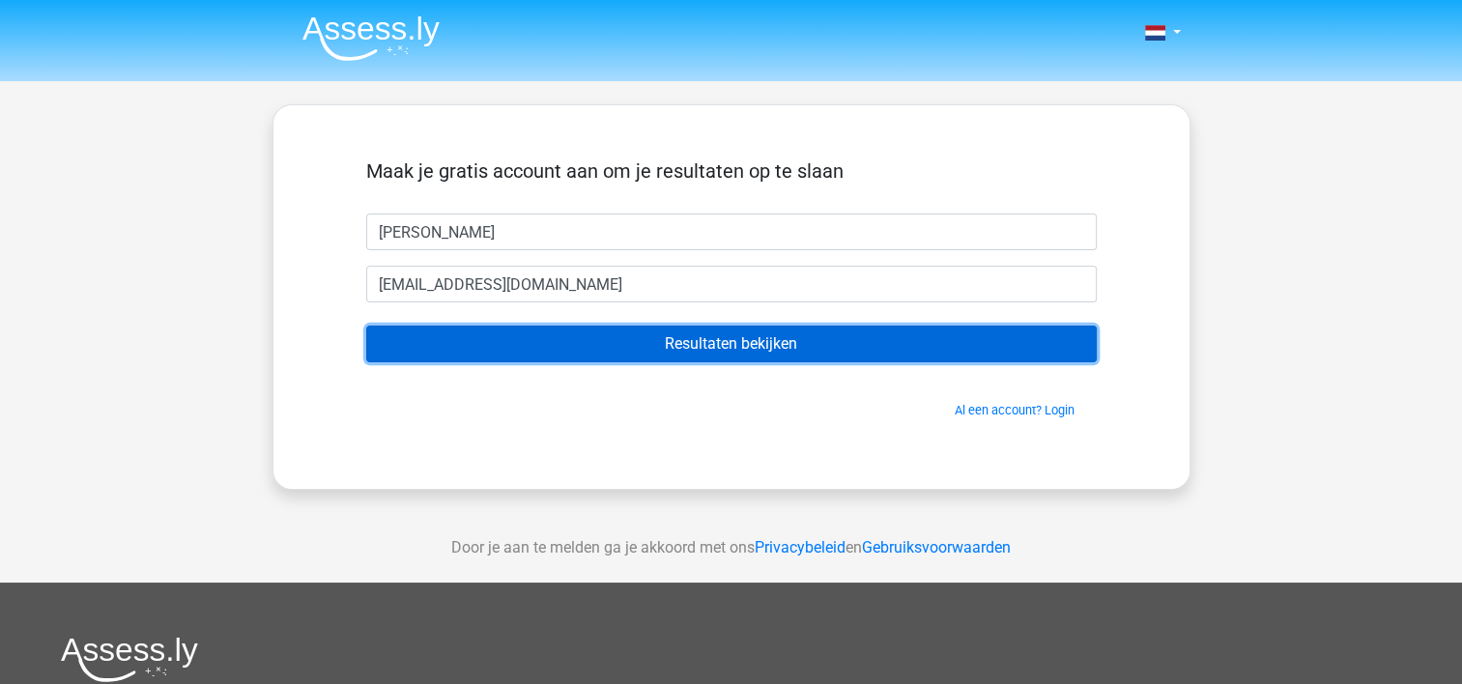
click at [671, 336] on input "Resultaten bekijken" at bounding box center [731, 344] width 730 height 37
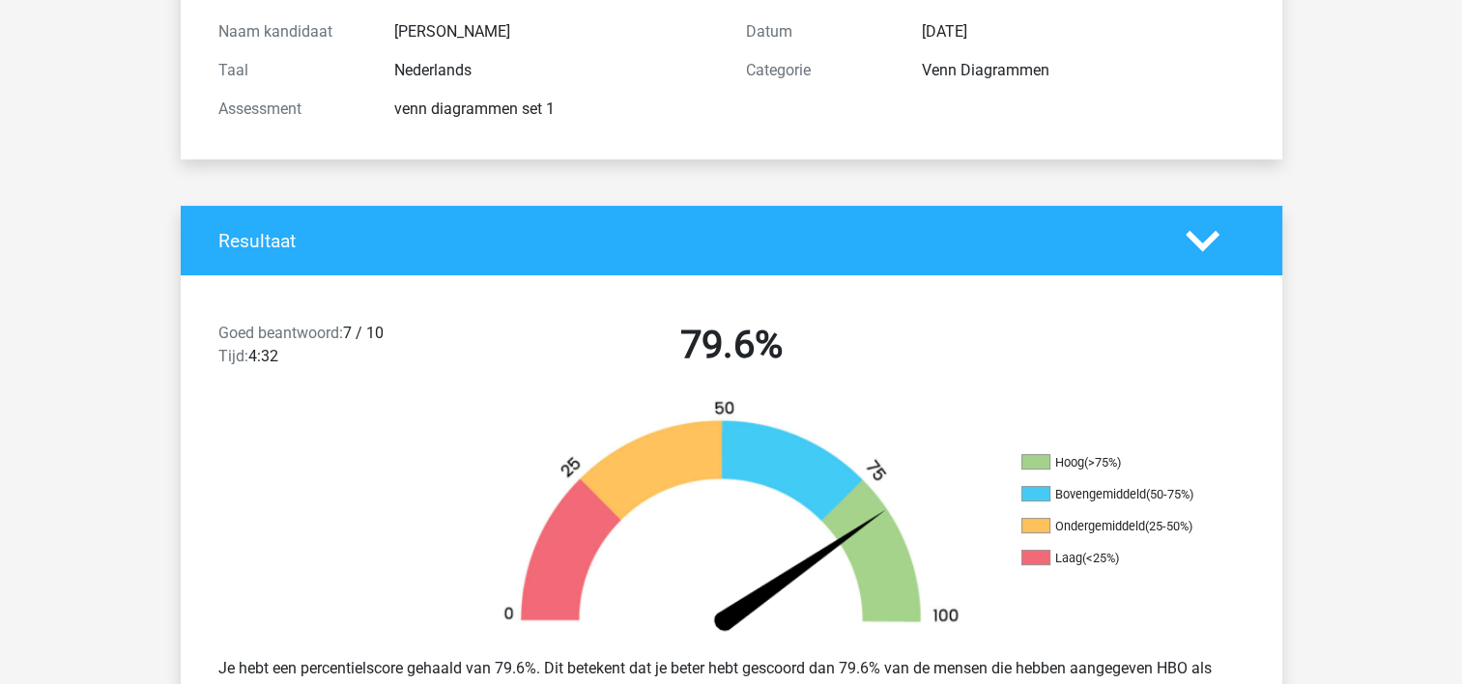
scroll to position [271, 0]
